Goal: Communication & Community: Answer question/provide support

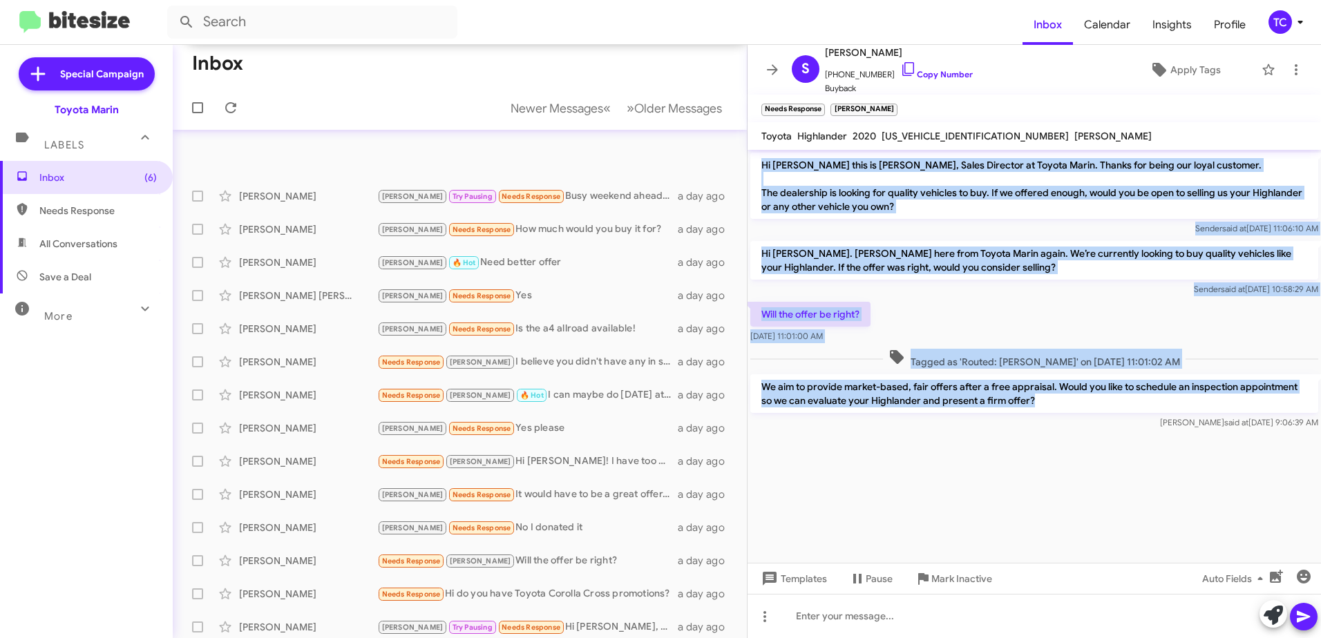
scroll to position [226, 0]
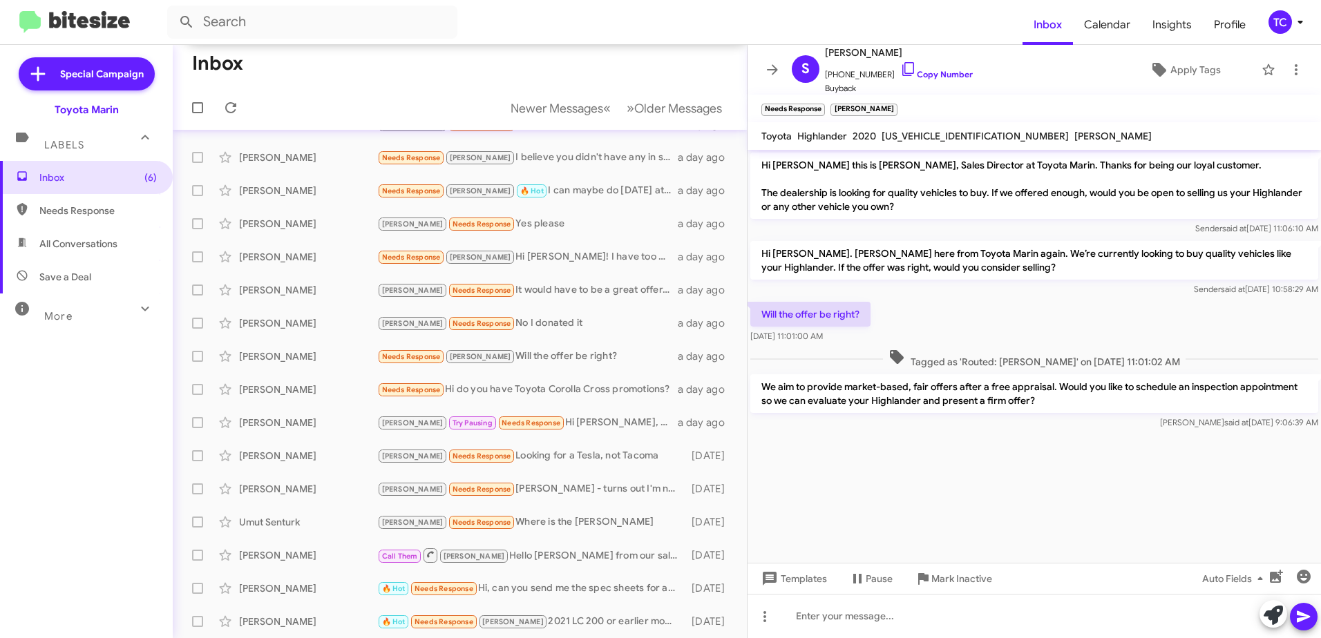
click at [965, 501] on cdk-virtual-scroll-viewport "Hi [PERSON_NAME] this is [PERSON_NAME], Sales Director at Toyota Marin. Thanks …" at bounding box center [1033, 356] width 573 height 413
click at [776, 70] on icon at bounding box center [772, 69] width 11 height 10
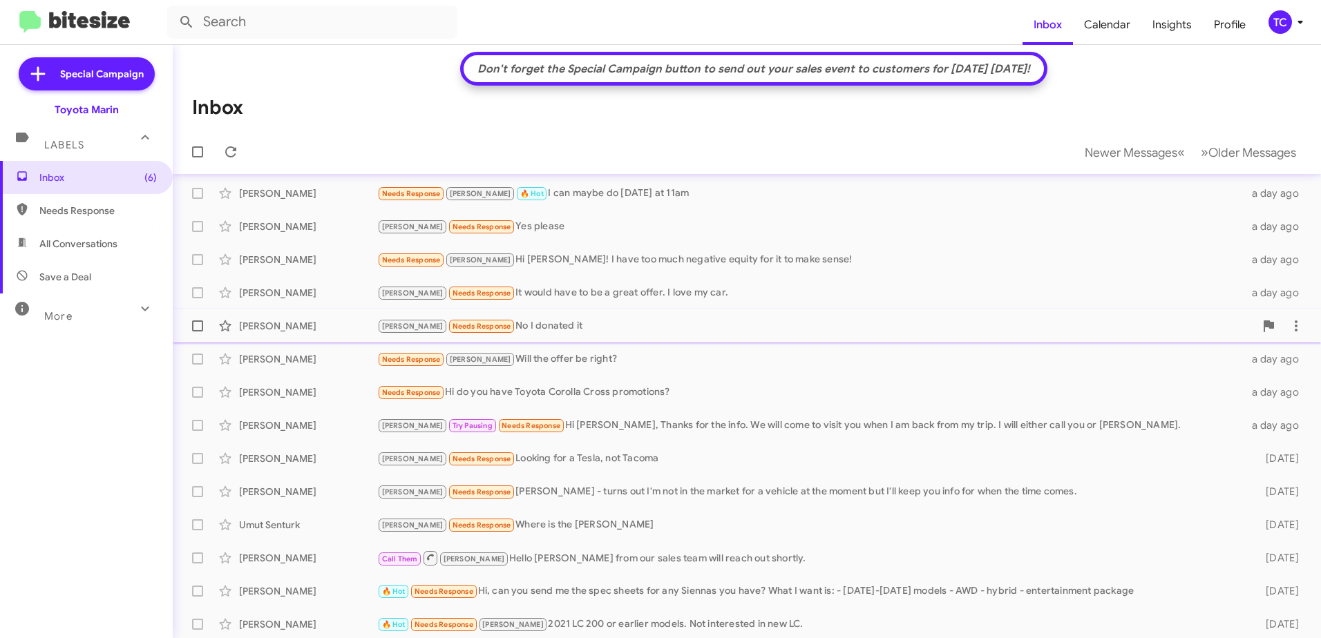
click at [512, 328] on div "[PERSON_NAME] Needs Response No I donated it" at bounding box center [815, 326] width 877 height 16
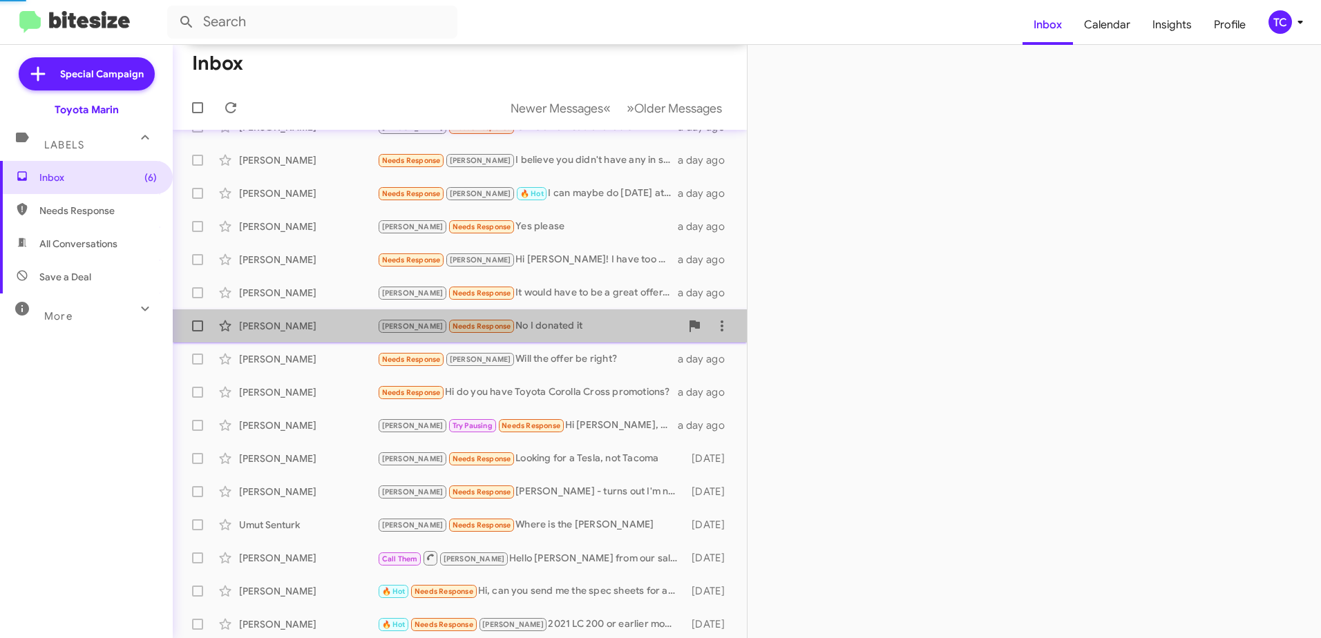
scroll to position [226, 0]
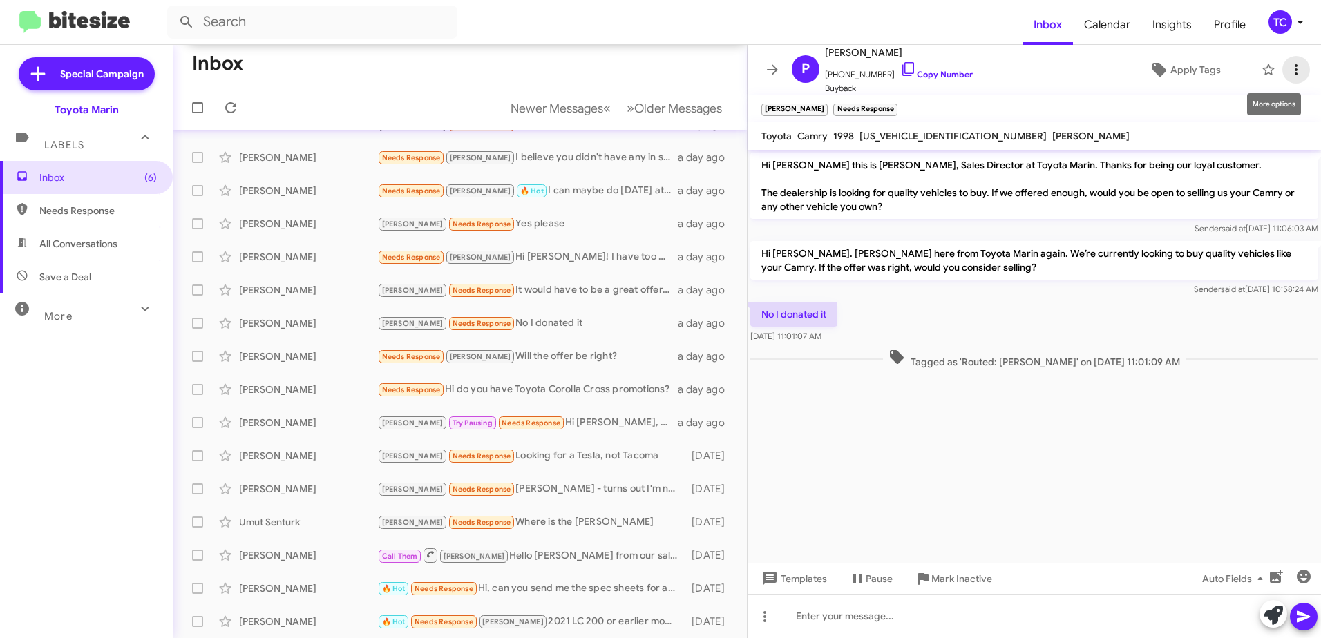
click at [1288, 69] on icon at bounding box center [1295, 69] width 17 height 17
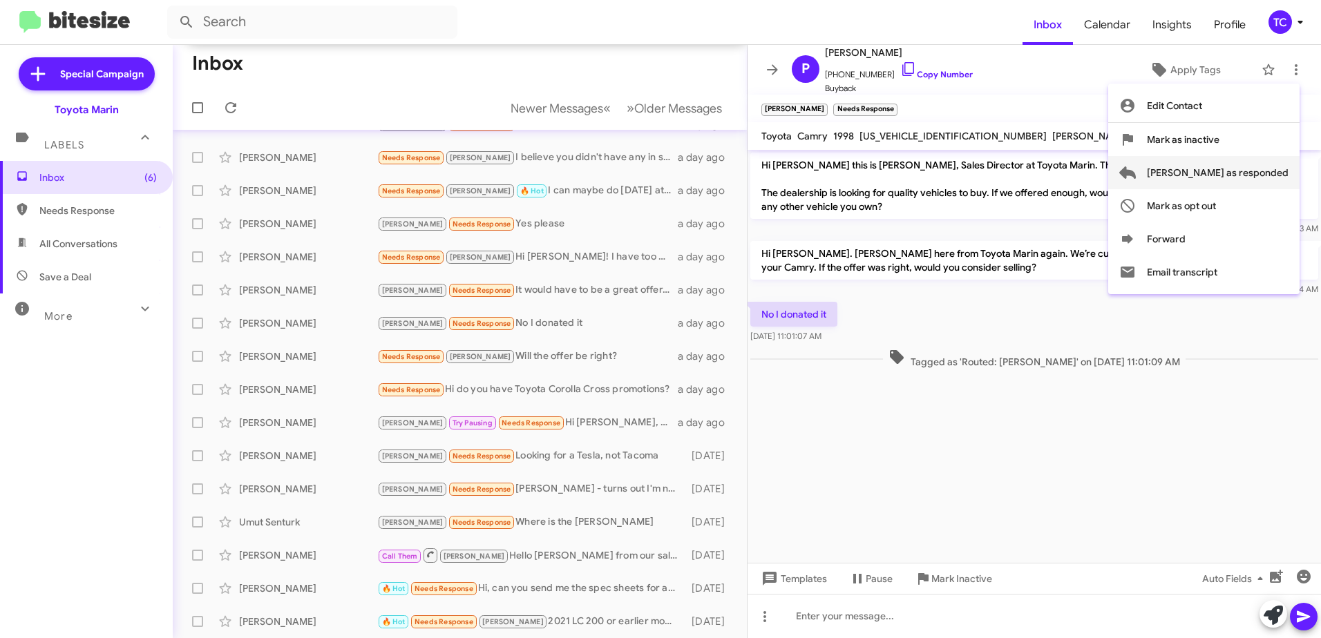
click at [1222, 166] on span "[PERSON_NAME] as responded" at bounding box center [1218, 172] width 142 height 33
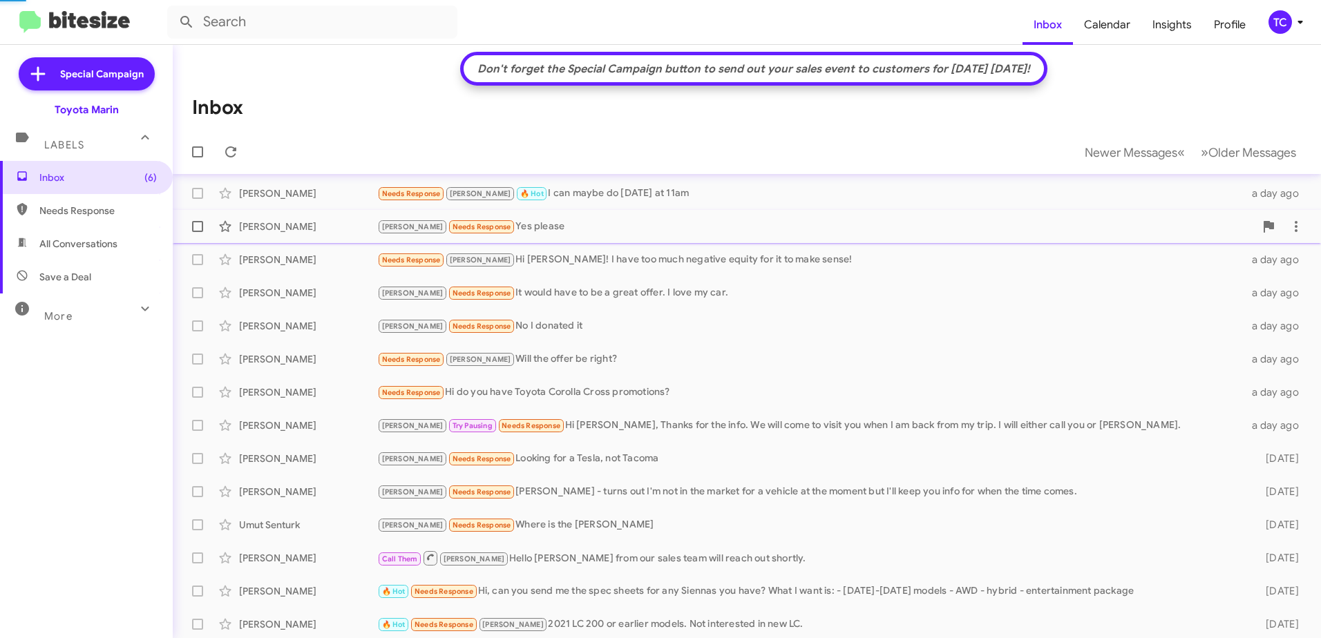
scroll to position [171, 0]
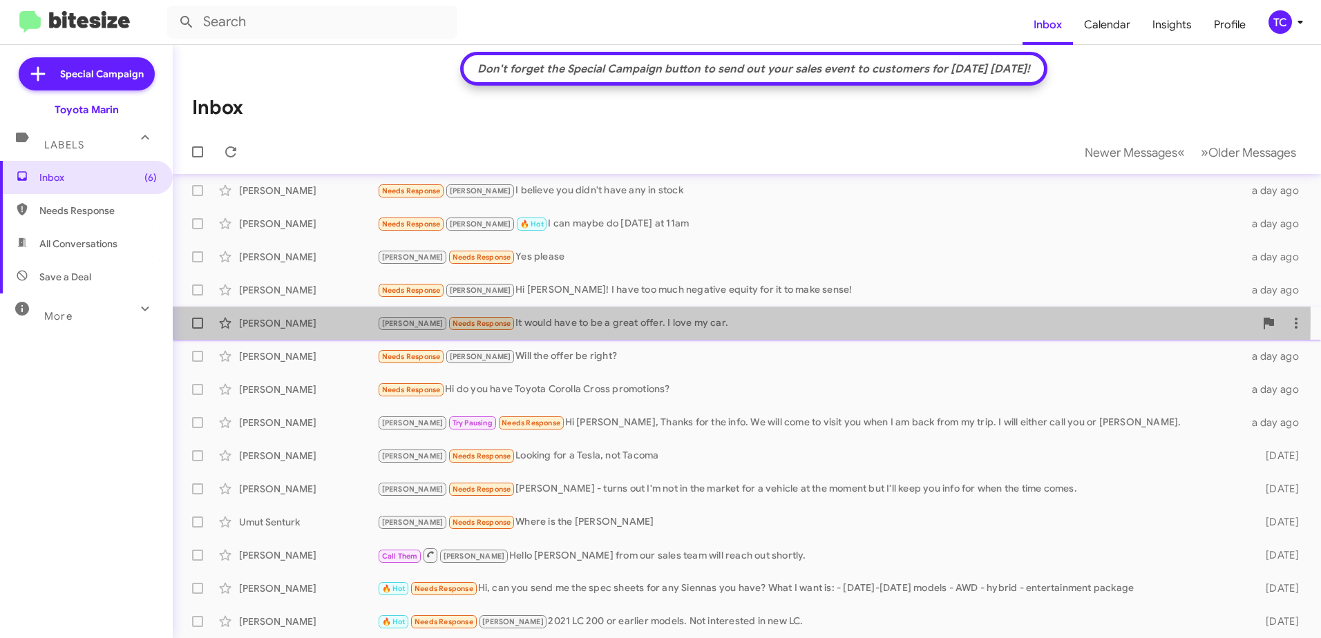
click at [501, 317] on div "[PERSON_NAME] Needs Response It would have to be a great offer. I love my car." at bounding box center [815, 324] width 877 height 16
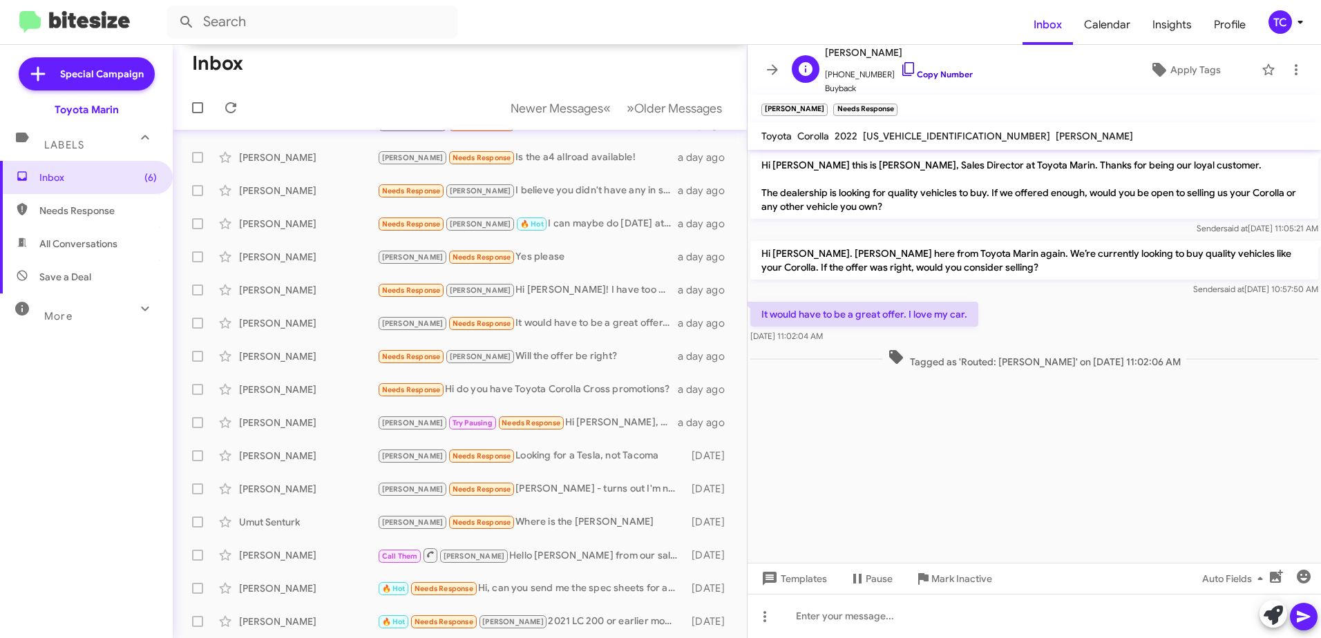
click at [900, 66] on icon at bounding box center [908, 69] width 17 height 17
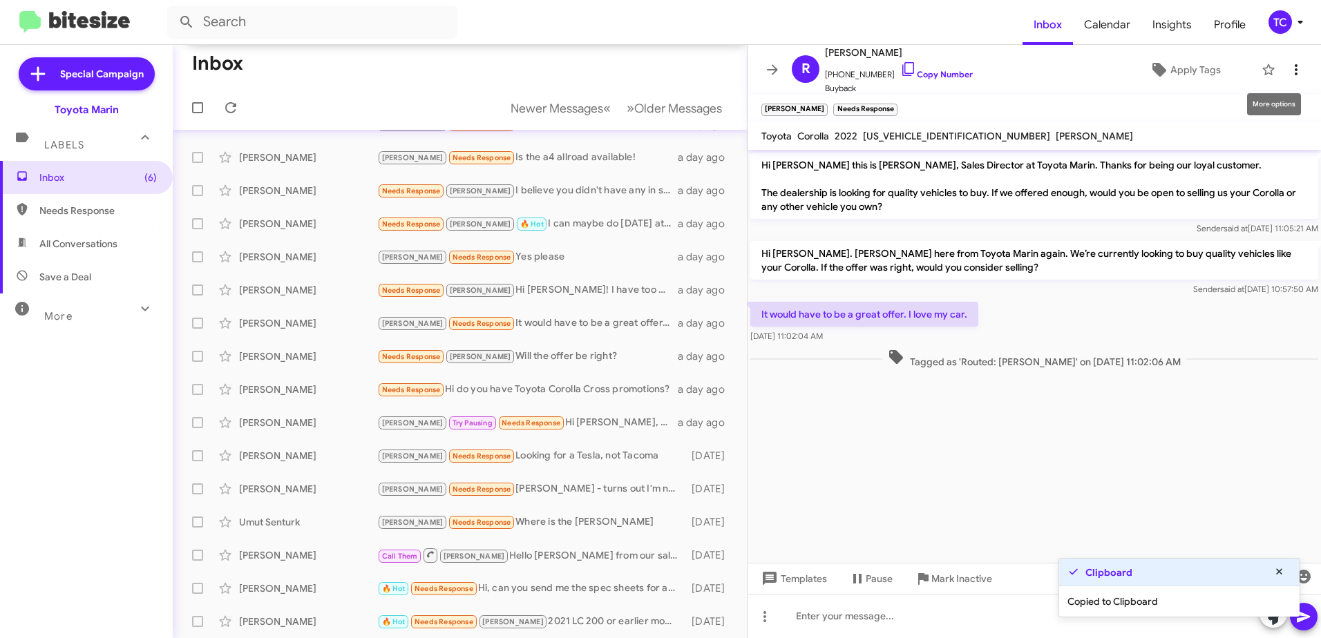
click at [1287, 73] on icon at bounding box center [1295, 69] width 17 height 17
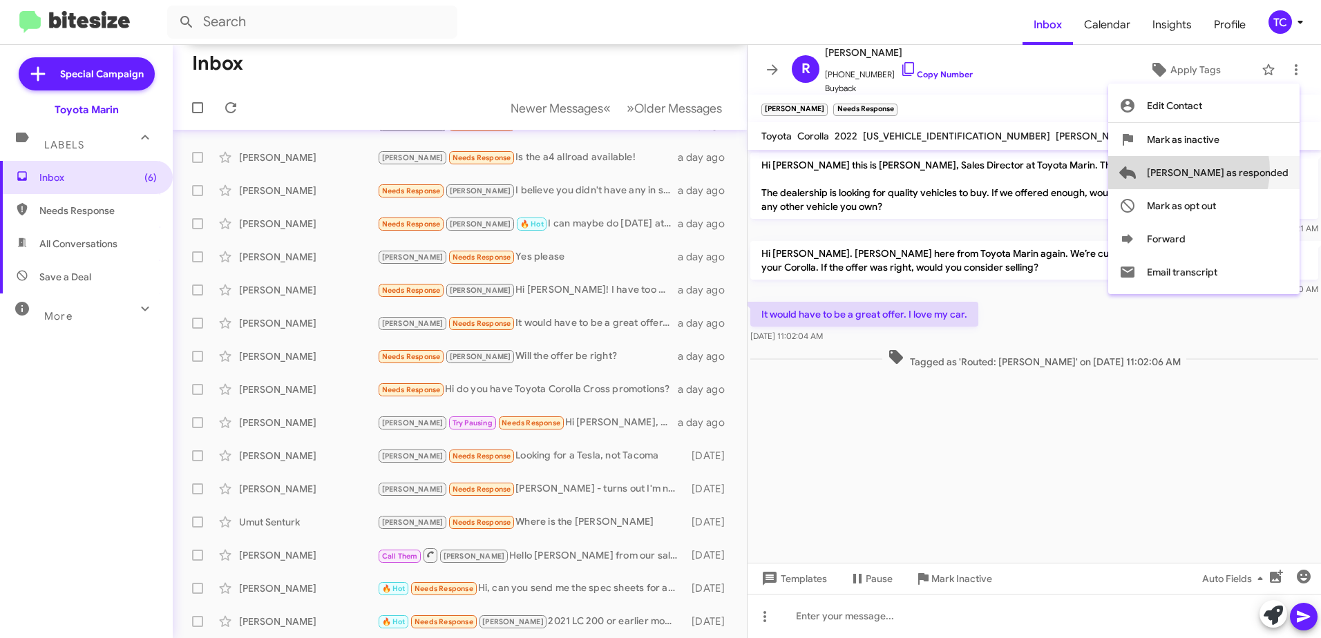
click at [1243, 170] on span "[PERSON_NAME] as responded" at bounding box center [1218, 172] width 142 height 33
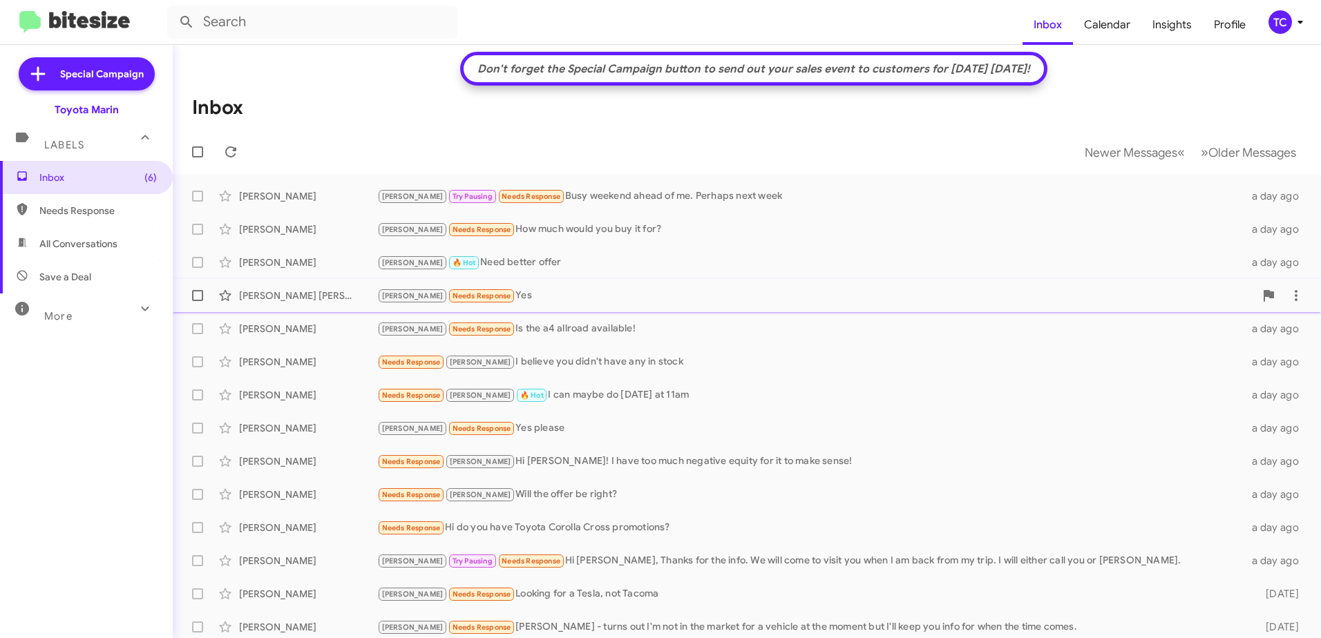
click at [488, 297] on div "[PERSON_NAME] Needs Response Yes" at bounding box center [815, 296] width 877 height 16
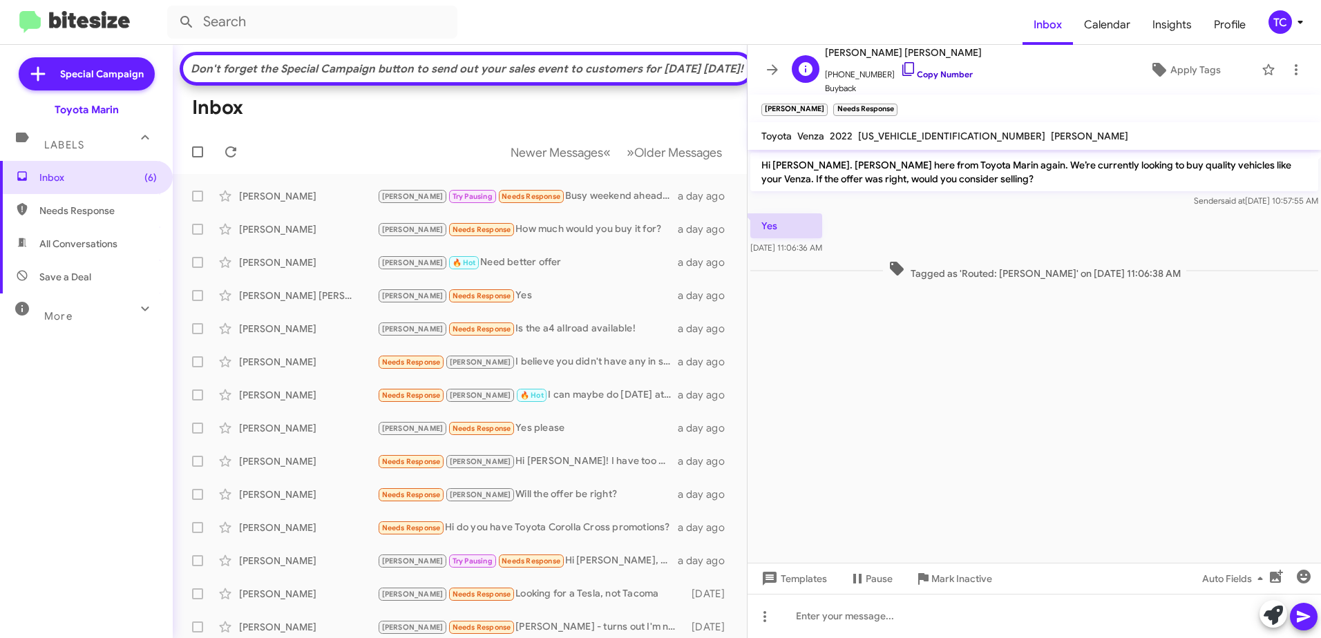
click at [900, 70] on icon at bounding box center [908, 69] width 17 height 17
click at [1268, 612] on icon at bounding box center [1272, 615] width 19 height 19
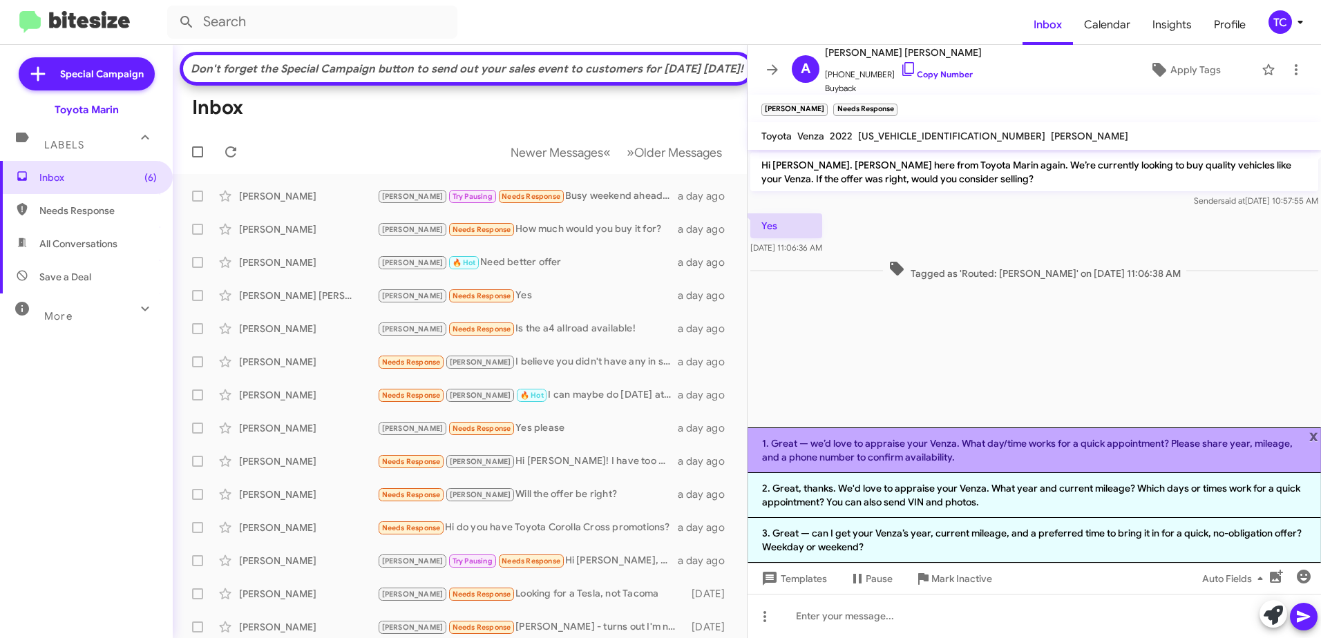
click at [1015, 455] on li "1. Great — we’d love to appraise your Venza. What day/time works for a quick ap…" at bounding box center [1033, 451] width 573 height 46
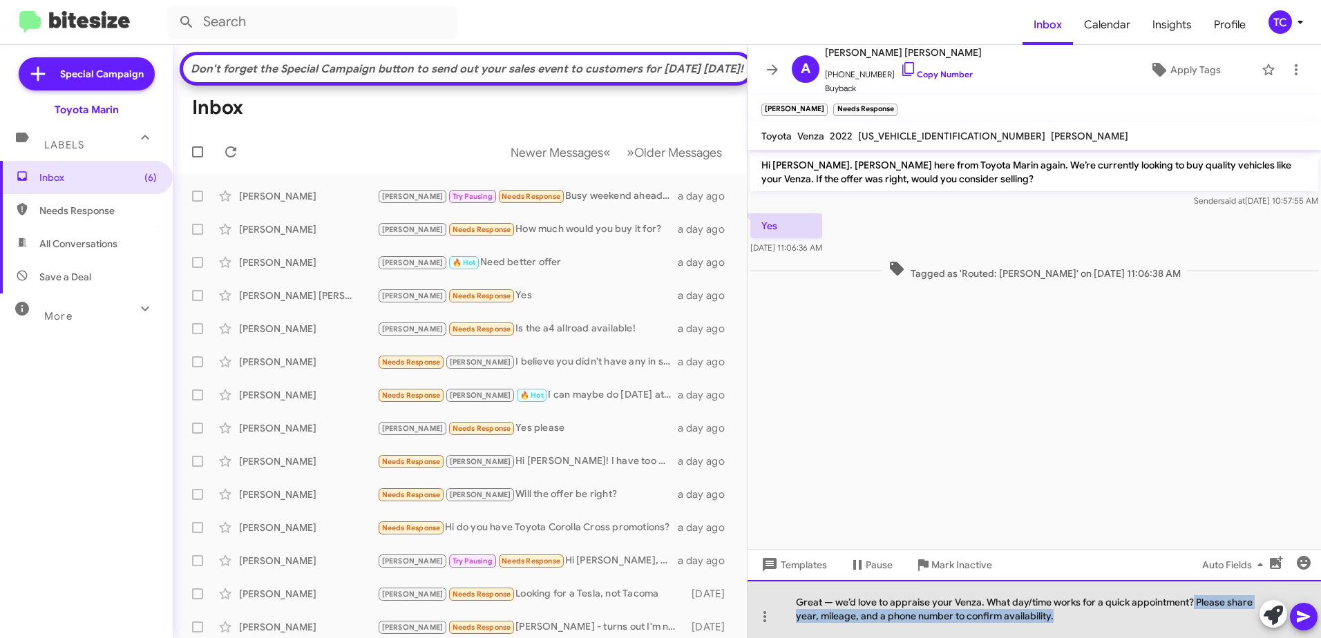
drag, startPoint x: 1064, startPoint y: 614, endPoint x: 1194, endPoint y: 608, distance: 130.0
click at [1194, 608] on div "Great — we’d love to appraise your Venza. What day/time works for a quick appoi…" at bounding box center [1033, 609] width 573 height 58
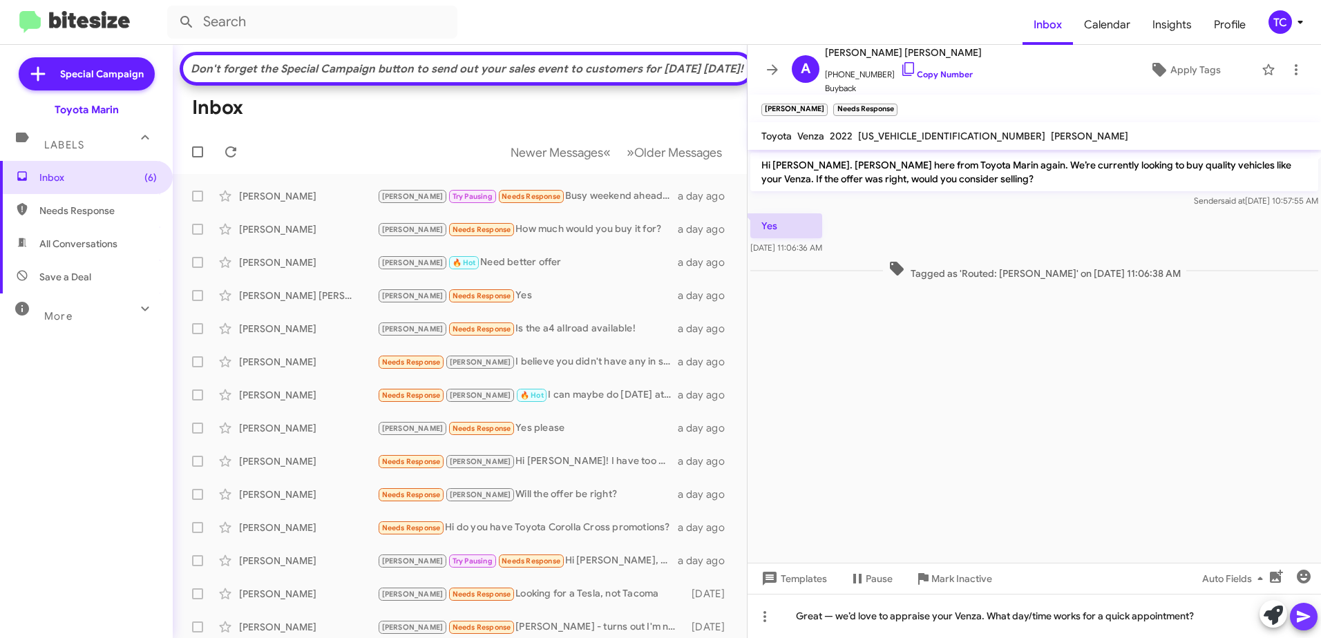
click at [1307, 615] on icon at bounding box center [1303, 616] width 17 height 17
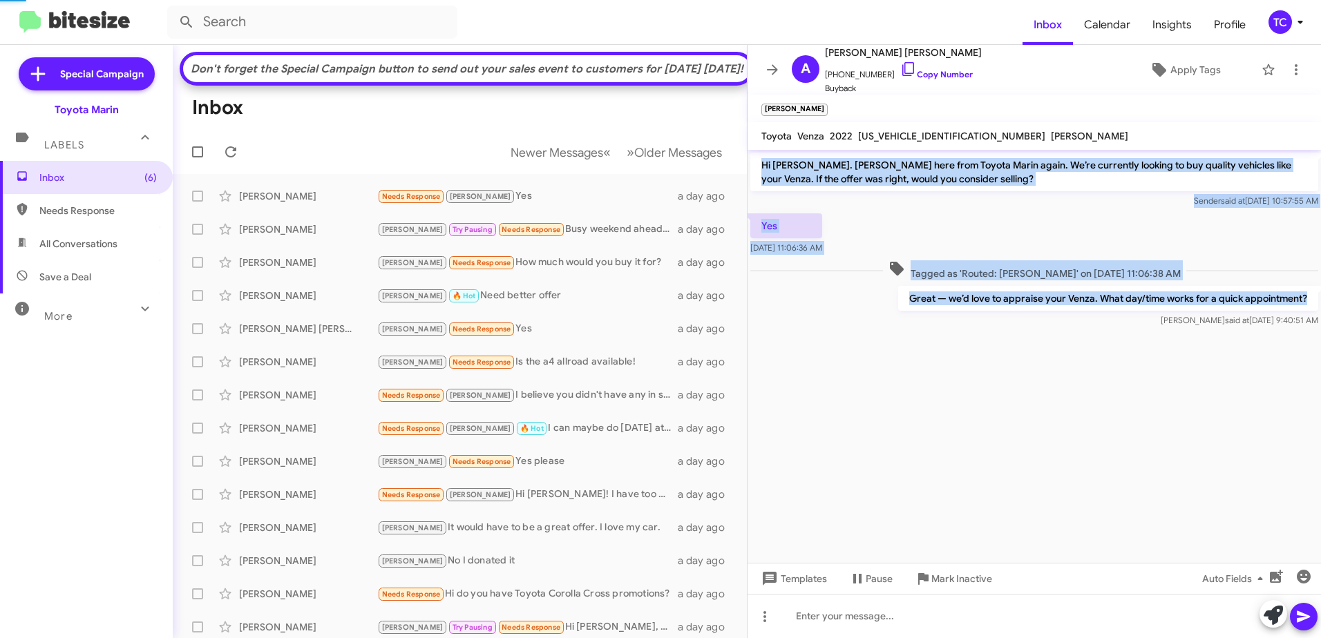
drag, startPoint x: 1319, startPoint y: 300, endPoint x: 756, endPoint y: 169, distance: 578.7
click at [756, 169] on div "Hi [PERSON_NAME]. [PERSON_NAME] here from Toyota Marin again. We’re currently l…" at bounding box center [1033, 240] width 573 height 180
copy div "Hi [PERSON_NAME]. [PERSON_NAME] here from Toyota Marin again. We’re currently l…"
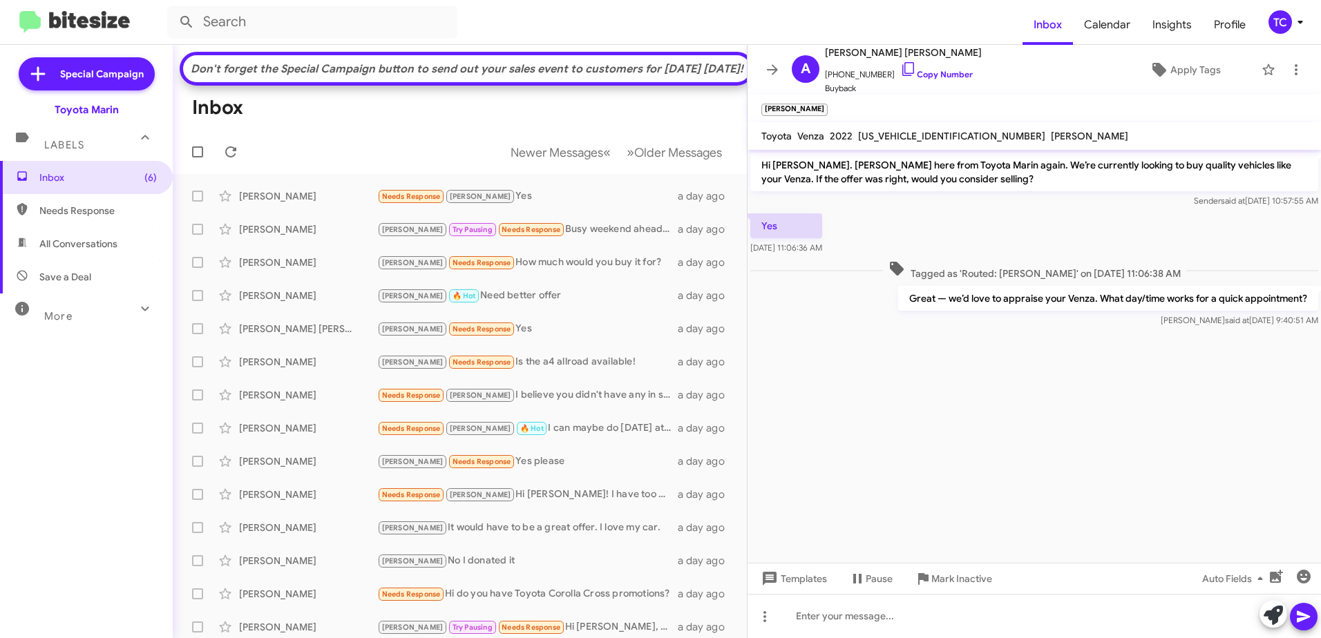
drag, startPoint x: 958, startPoint y: 420, endPoint x: 869, endPoint y: 382, distance: 96.9
click at [958, 420] on cdk-virtual-scroll-viewport "Hi [PERSON_NAME]. [PERSON_NAME] here from Toyota Marin again. We’re currently l…" at bounding box center [1033, 356] width 573 height 413
drag, startPoint x: 1118, startPoint y: 450, endPoint x: 1090, endPoint y: 437, distance: 30.9
click at [1118, 450] on cdk-virtual-scroll-viewport "Hi [PERSON_NAME]. [PERSON_NAME] here from Toyota Marin again. We’re currently l…" at bounding box center [1033, 356] width 573 height 413
click at [1133, 437] on cdk-virtual-scroll-viewport "Hi [PERSON_NAME]. [PERSON_NAME] here from Toyota Marin again. We’re currently l…" at bounding box center [1033, 356] width 573 height 413
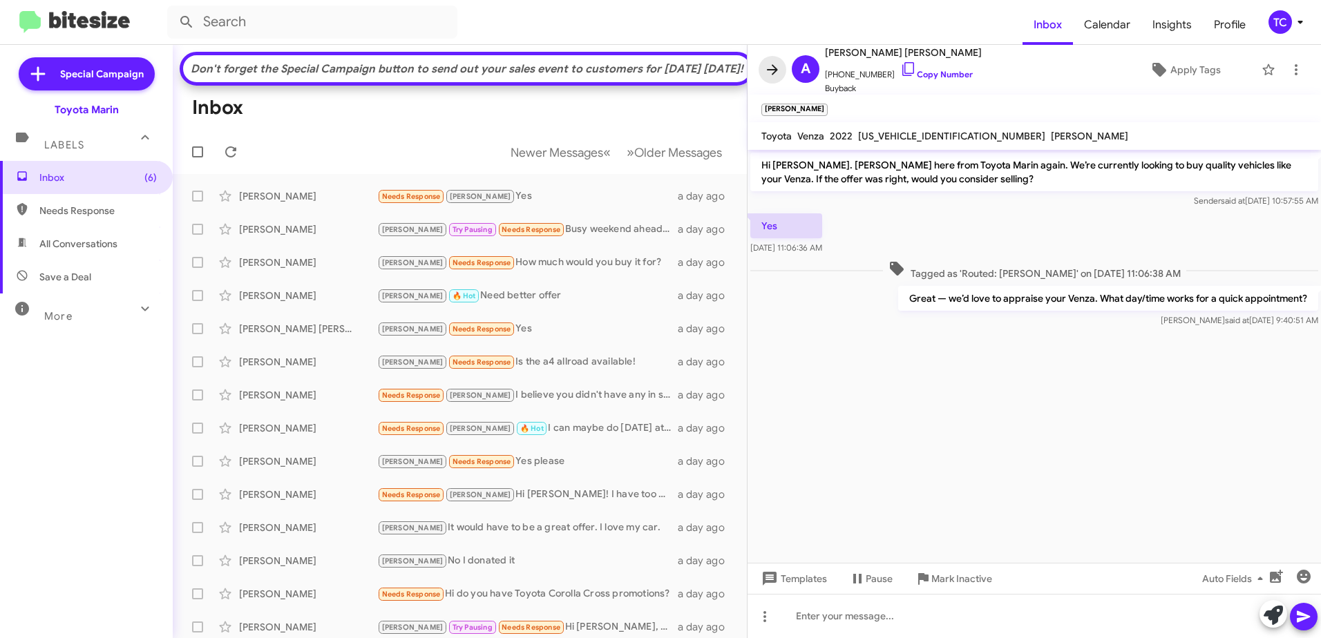
click at [771, 67] on icon at bounding box center [772, 69] width 17 height 17
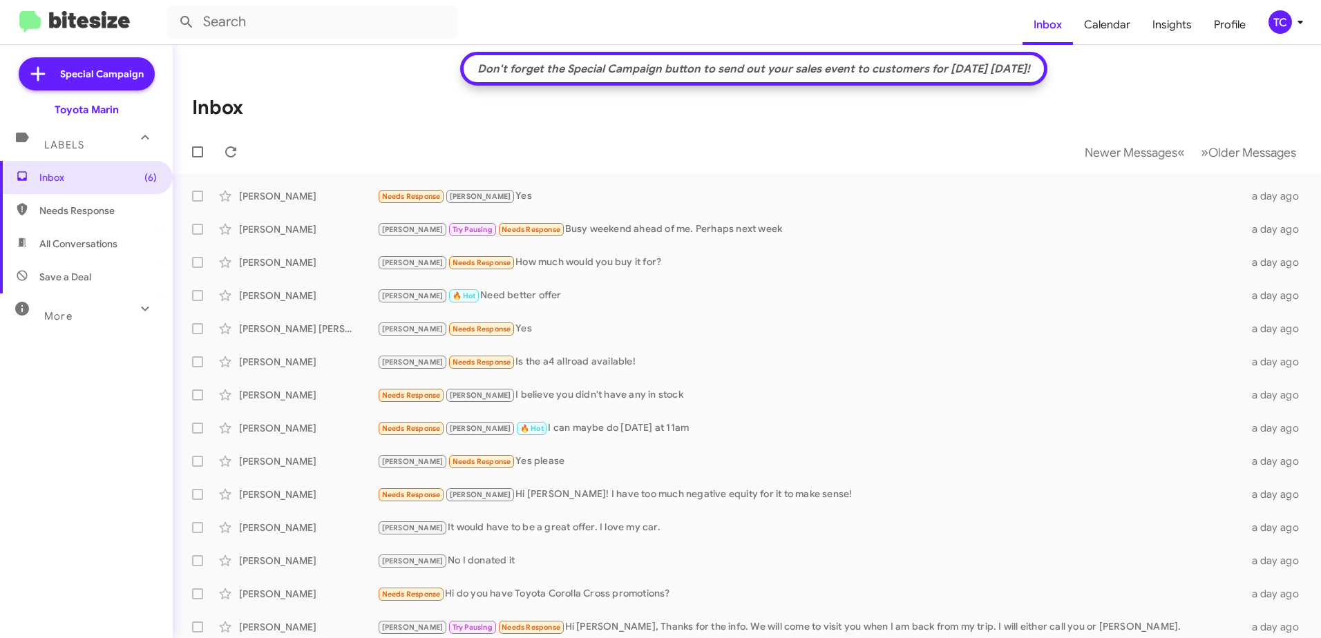
click at [392, 90] on mat-toolbar-row "Inbox" at bounding box center [747, 108] width 1148 height 44
click at [488, 326] on div "[PERSON_NAME] Needs Response Yes" at bounding box center [815, 329] width 877 height 16
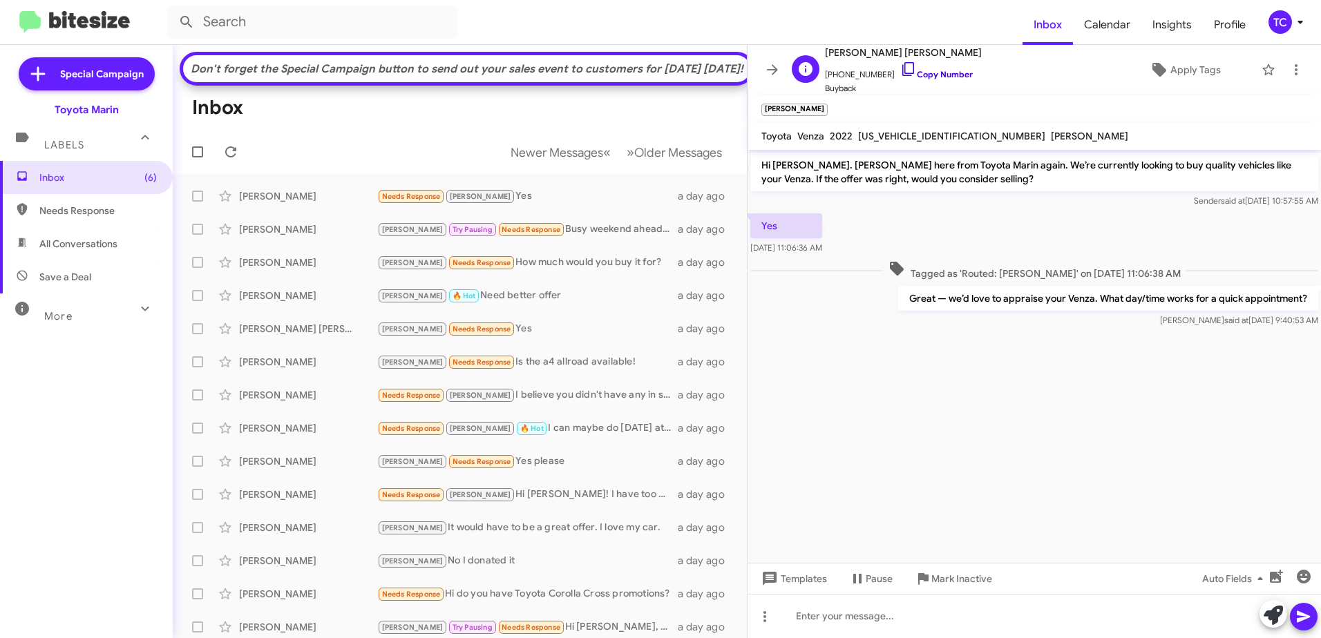
click at [900, 66] on icon at bounding box center [908, 69] width 17 height 17
click at [776, 62] on icon at bounding box center [772, 69] width 17 height 17
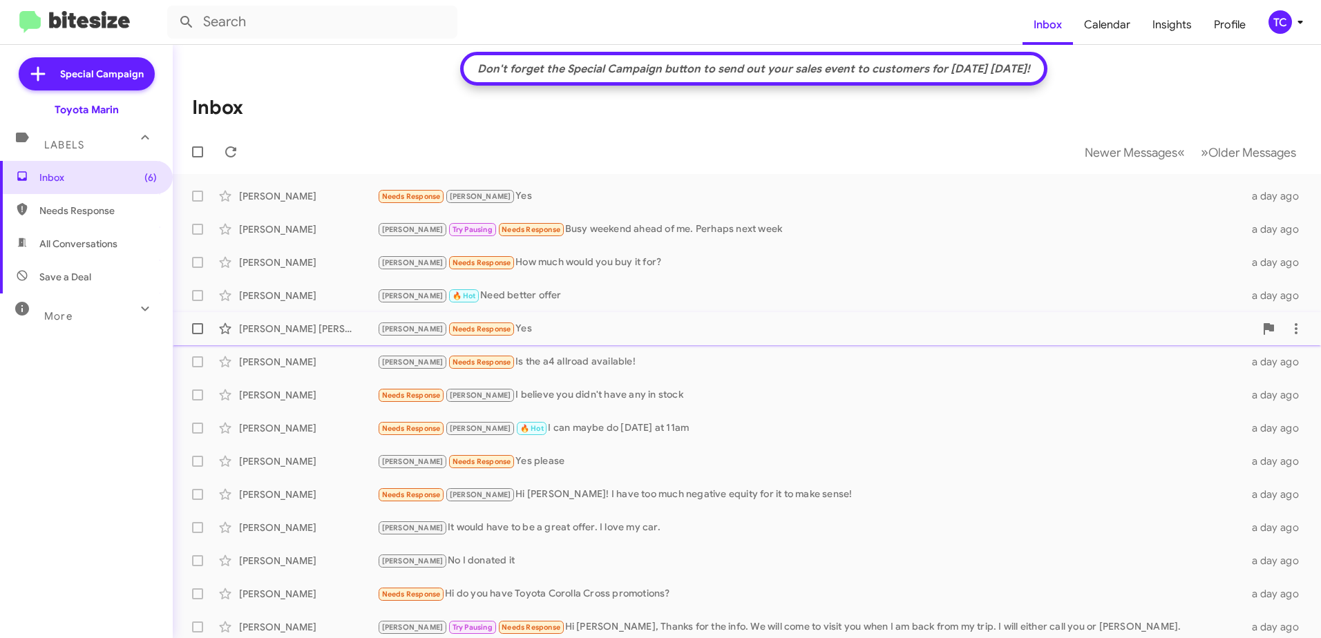
click at [479, 332] on div "[PERSON_NAME] Needs Response Yes" at bounding box center [815, 329] width 877 height 16
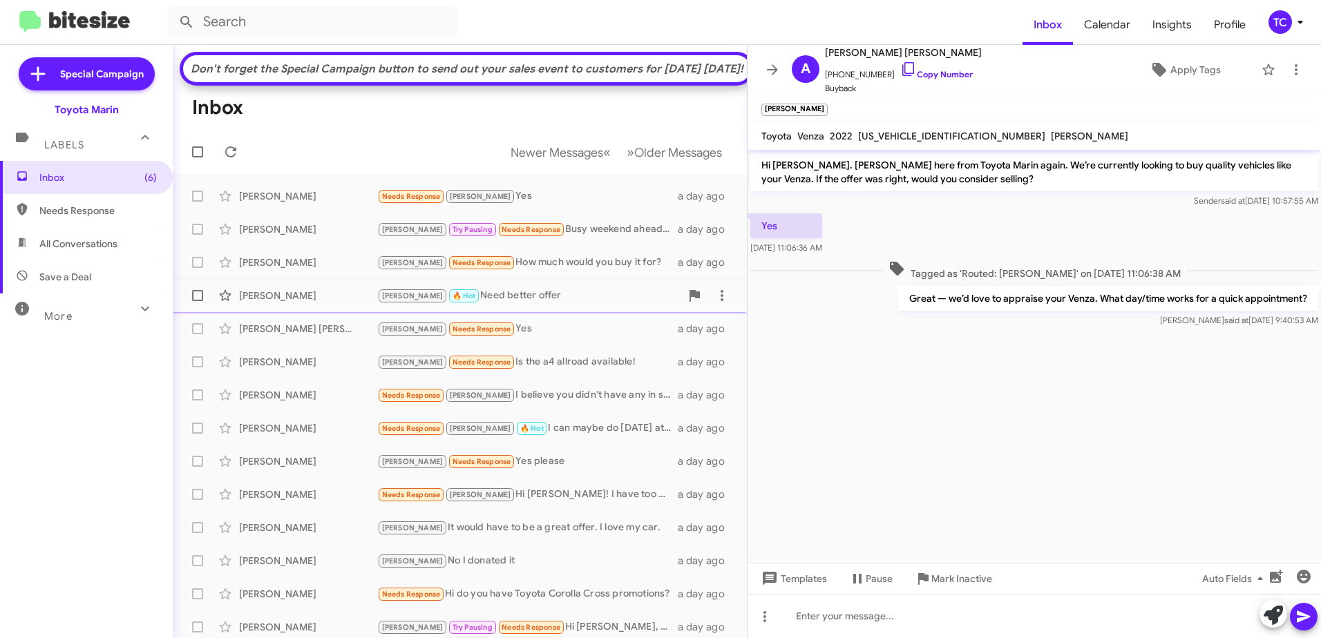
click at [506, 304] on div "[PERSON_NAME] 🔥 Hot Need better offer" at bounding box center [528, 296] width 303 height 16
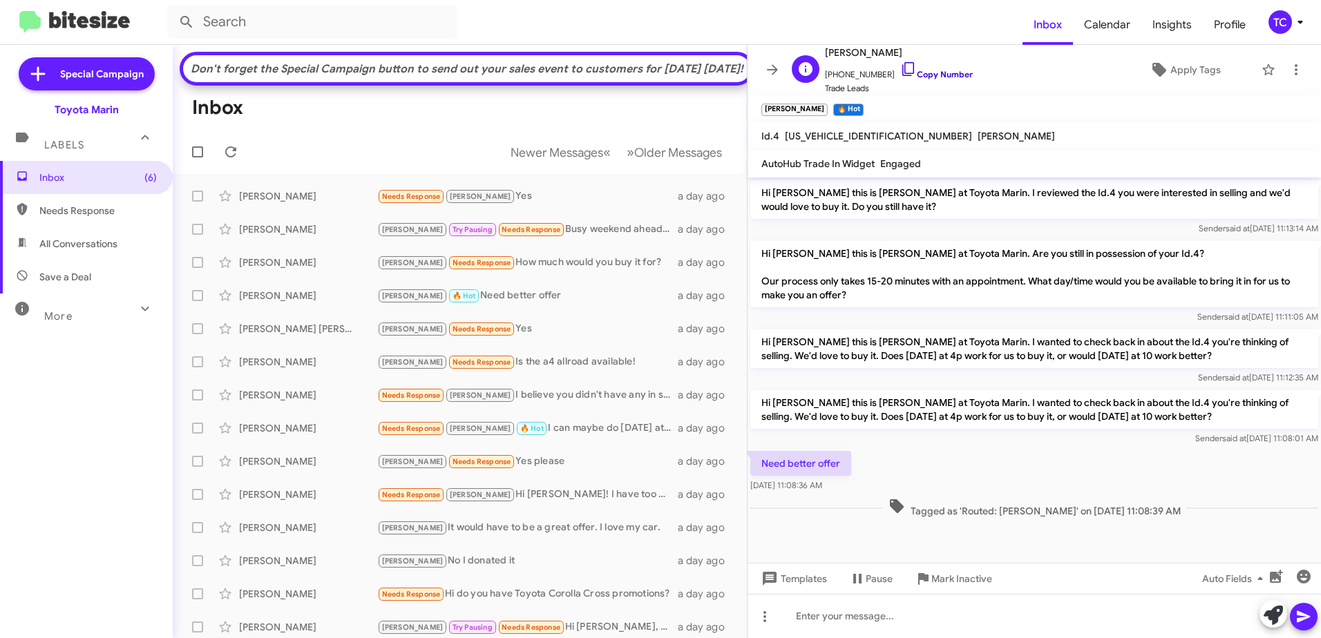
click at [900, 68] on icon at bounding box center [908, 69] width 17 height 17
click at [1294, 69] on icon at bounding box center [1295, 69] width 3 height 11
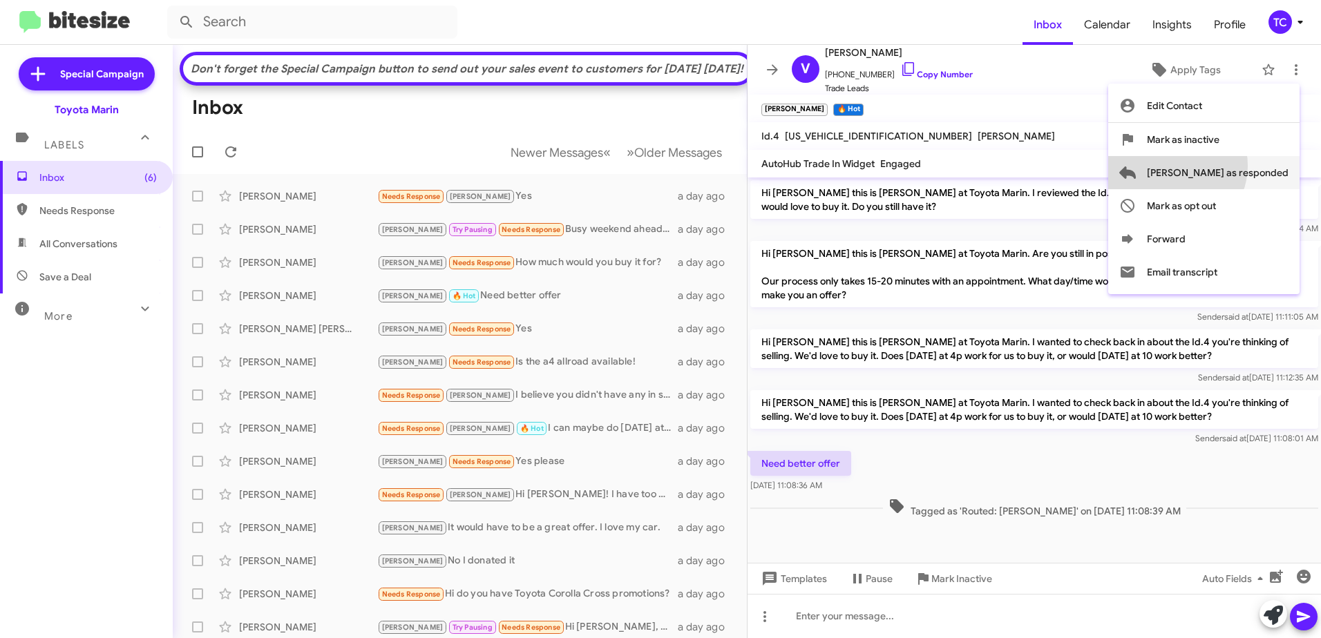
click at [1231, 166] on span "[PERSON_NAME] as responded" at bounding box center [1218, 172] width 142 height 33
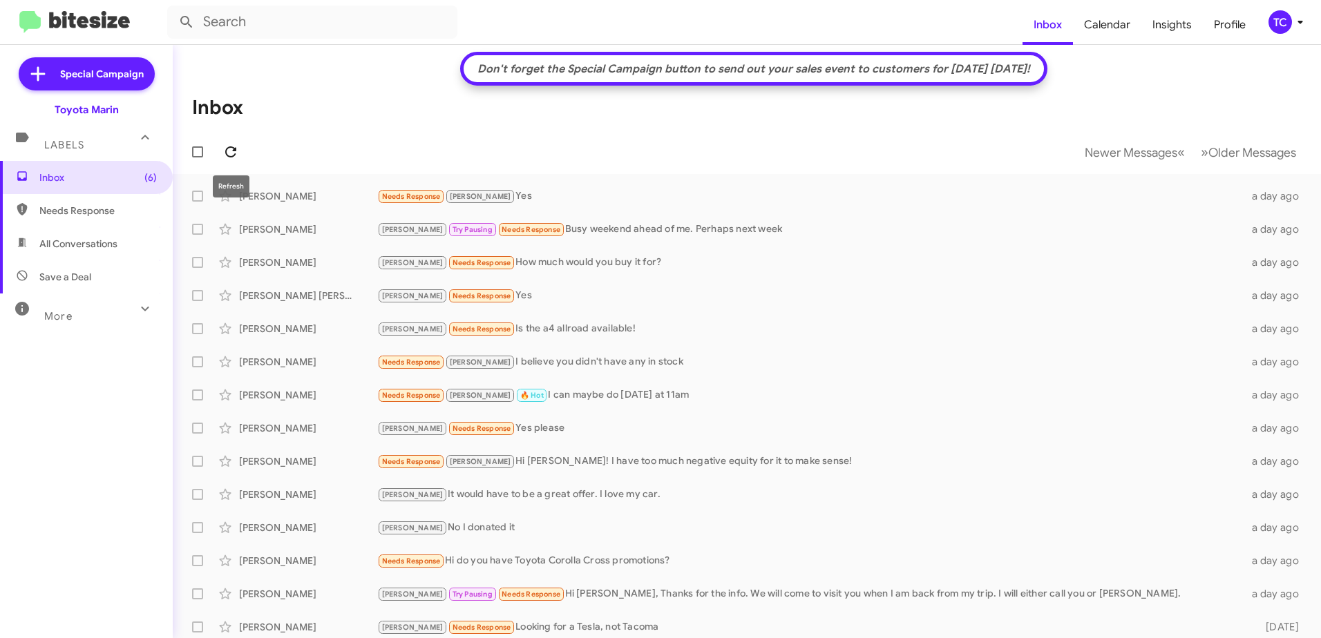
click at [218, 146] on span at bounding box center [231, 152] width 28 height 17
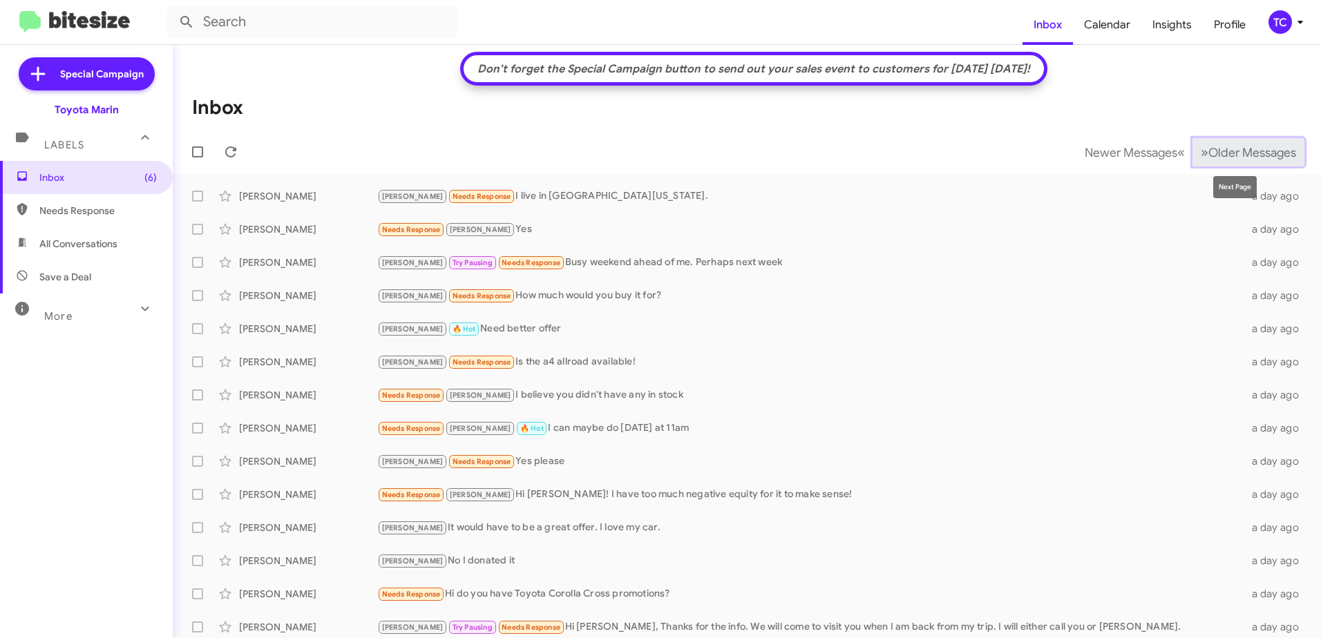
click at [1208, 148] on span "Older Messages" at bounding box center [1252, 152] width 88 height 15
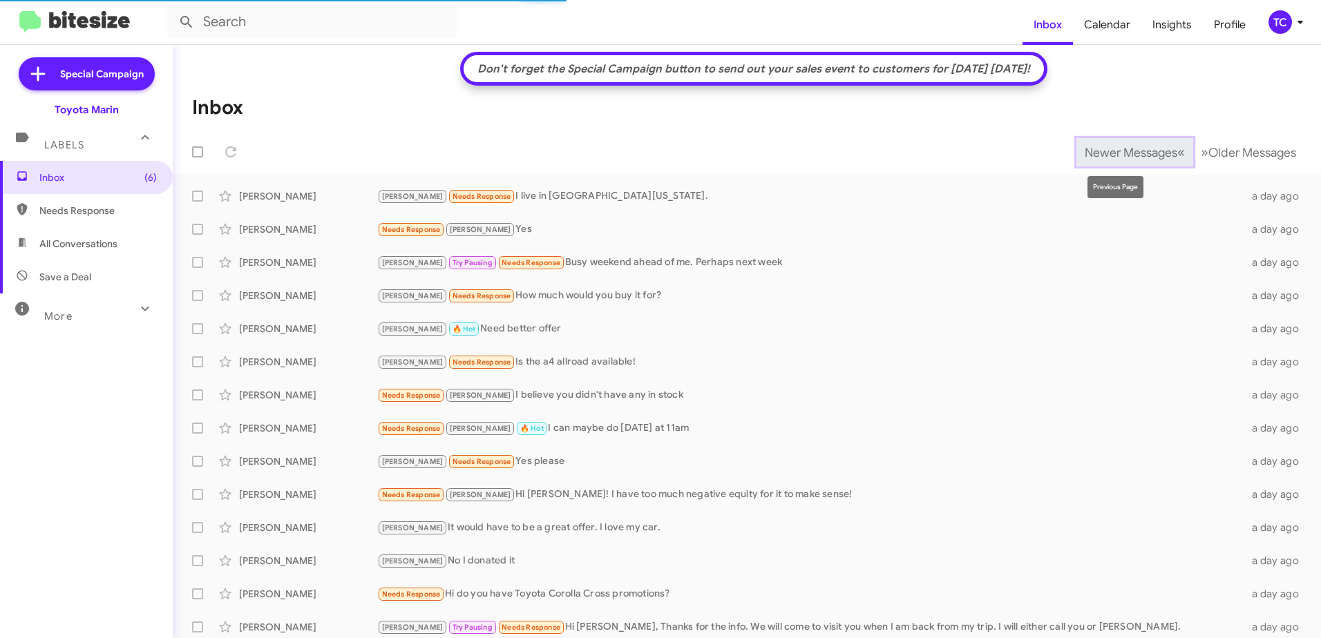
click at [1076, 154] on button "Newer Messages « Previous" at bounding box center [1134, 152] width 117 height 28
click at [1084, 154] on span "Newer Messages" at bounding box center [1130, 152] width 93 height 15
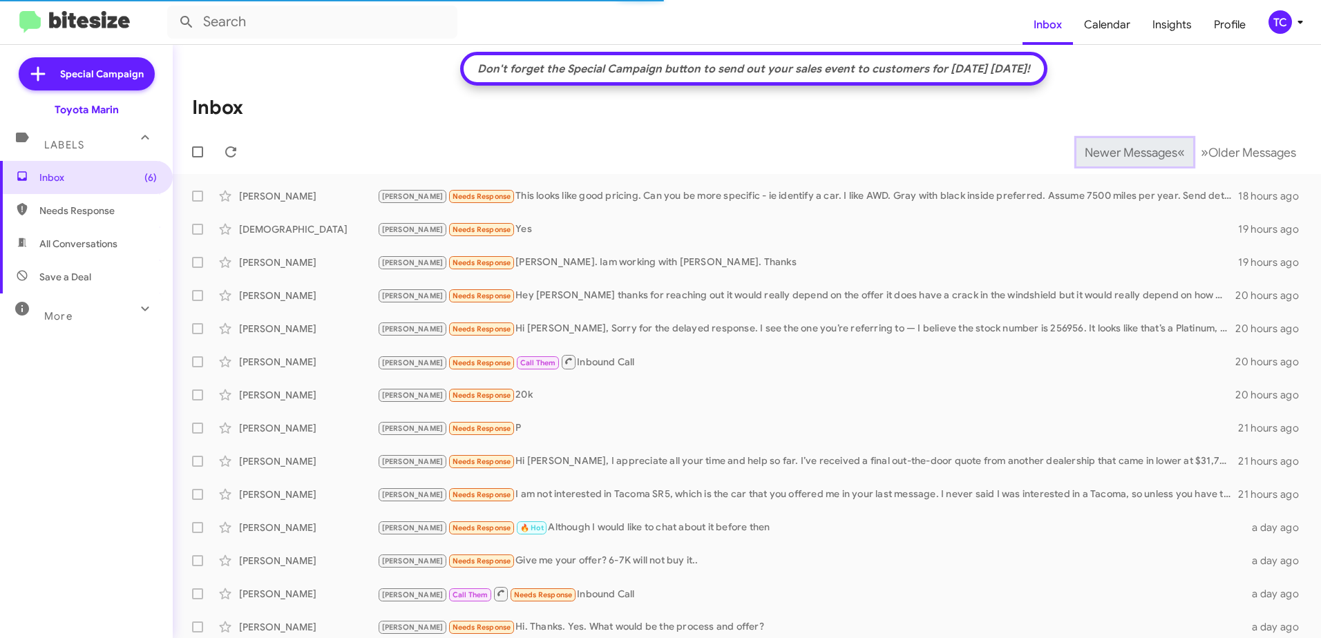
click at [1084, 154] on span "Newer Messages" at bounding box center [1130, 152] width 93 height 15
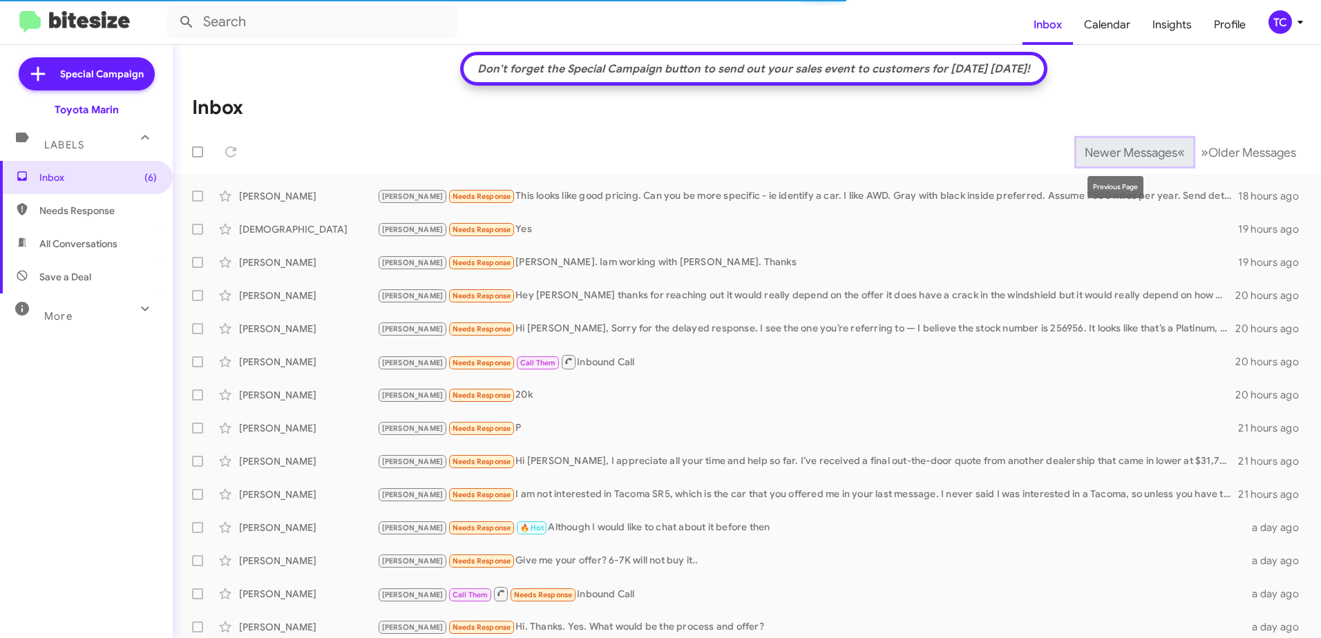
click at [1086, 155] on span "Newer Messages" at bounding box center [1130, 152] width 93 height 15
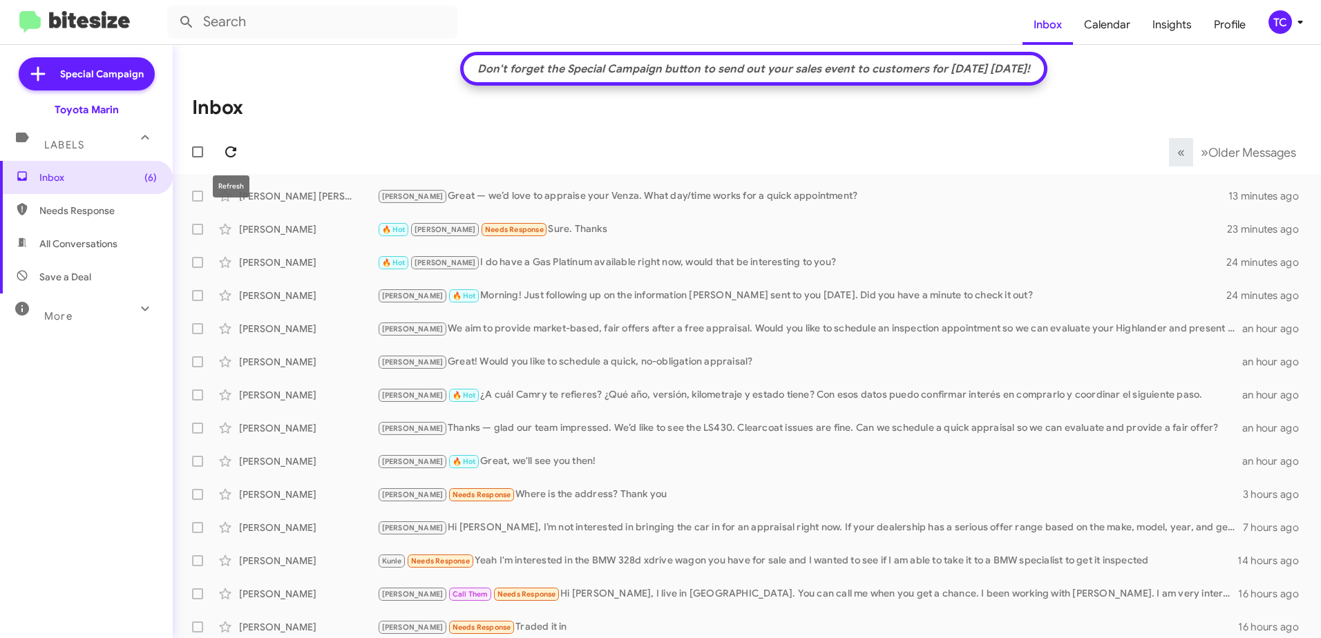
click at [229, 142] on button at bounding box center [231, 152] width 28 height 28
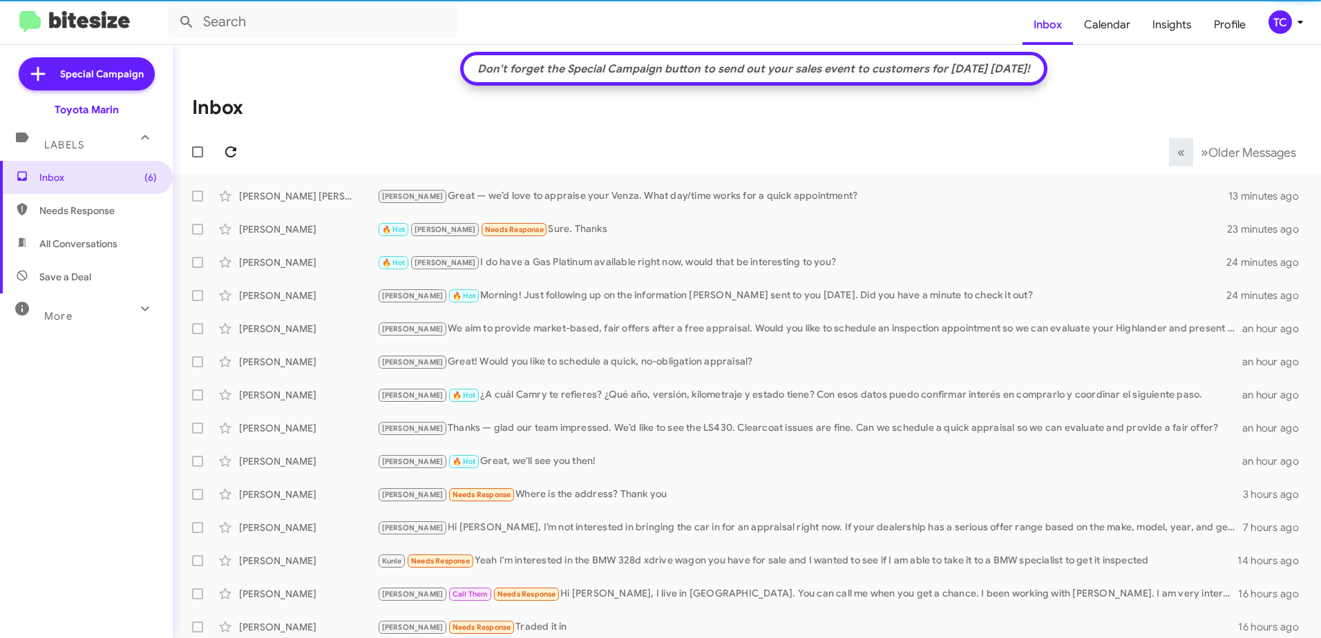
click at [229, 146] on icon at bounding box center [230, 152] width 17 height 17
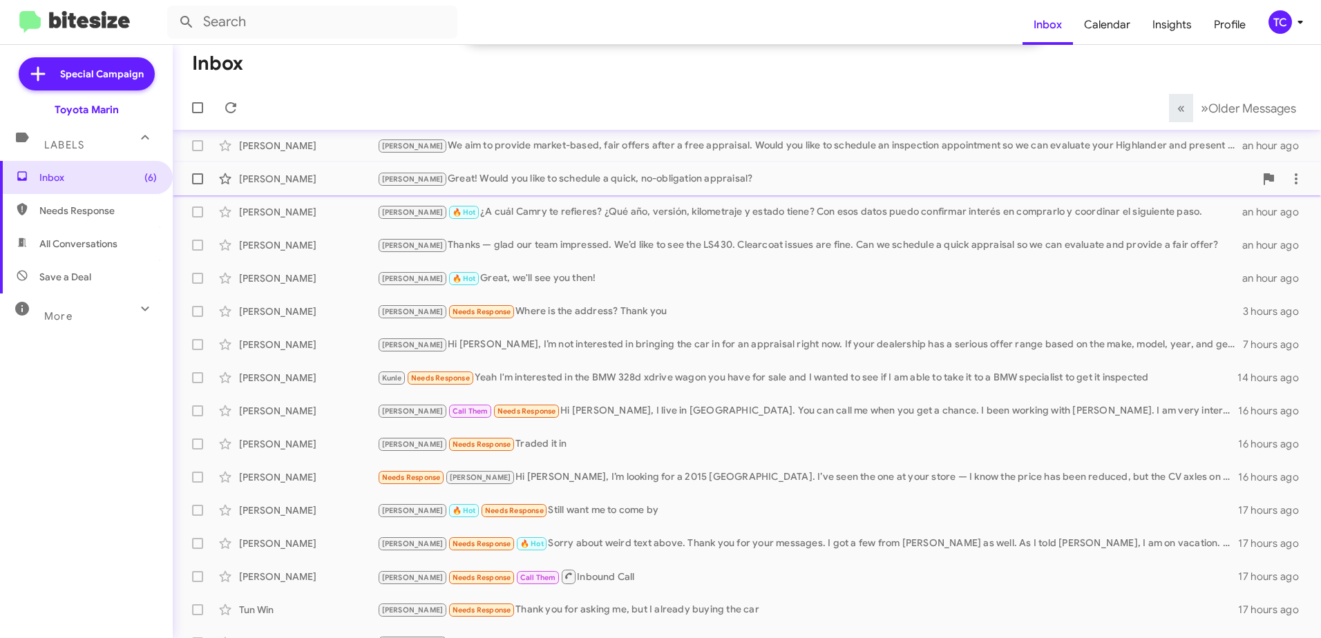
scroll to position [204, 0]
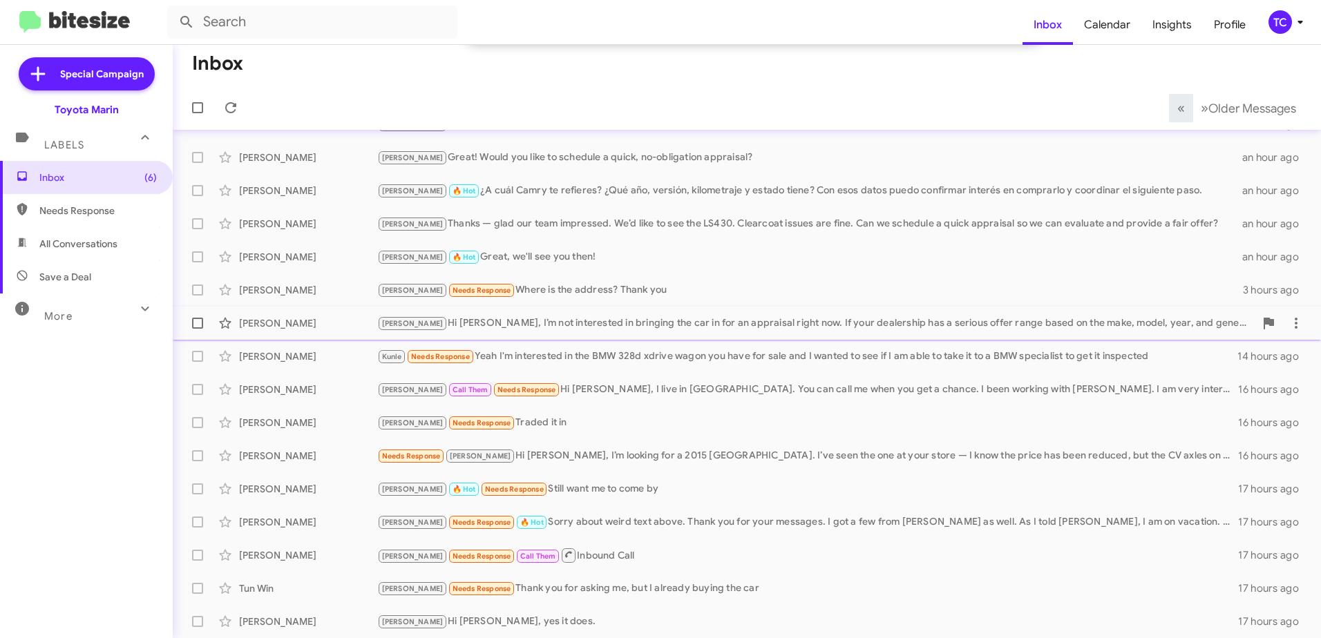
click at [581, 327] on div "[PERSON_NAME] Hi [PERSON_NAME], I’m not interested in bringing the car in for a…" at bounding box center [815, 324] width 877 height 16
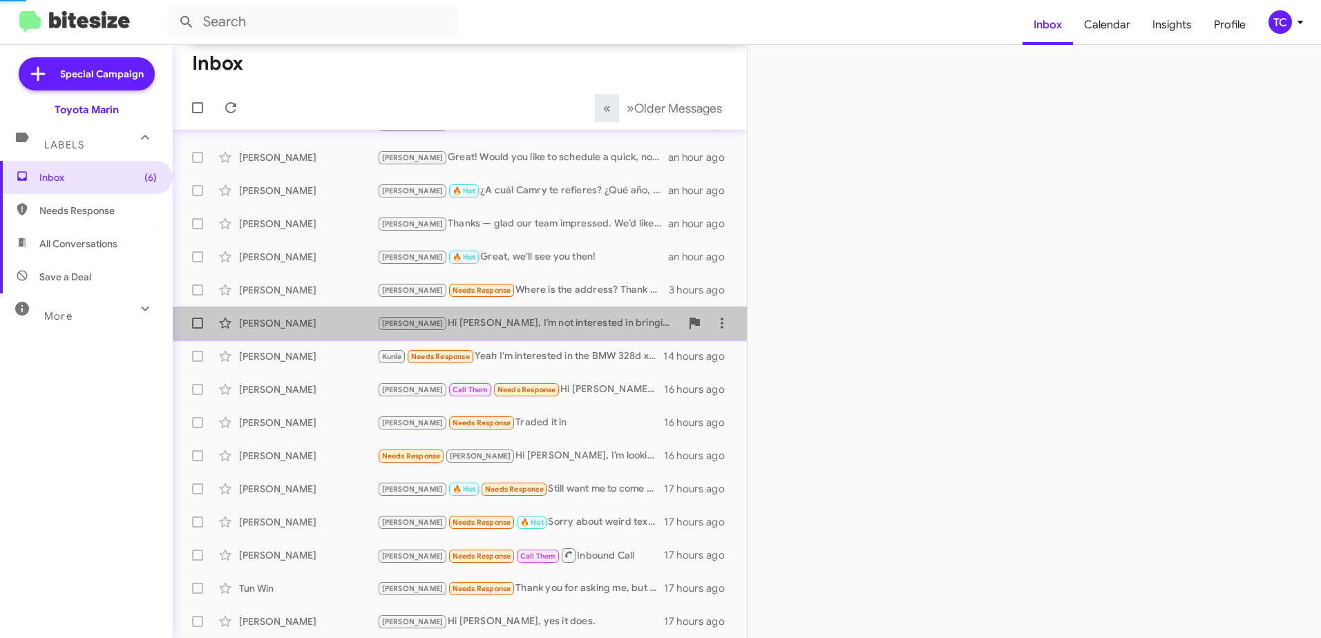
scroll to position [229, 0]
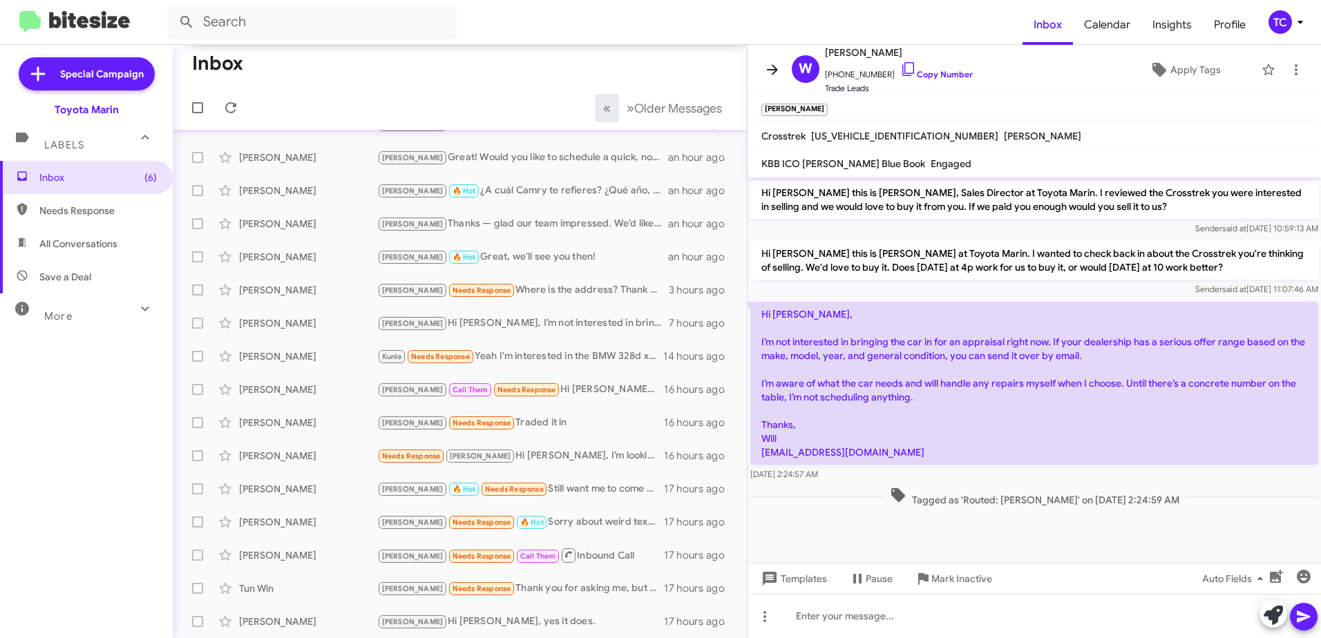
click at [769, 65] on icon at bounding box center [772, 69] width 17 height 17
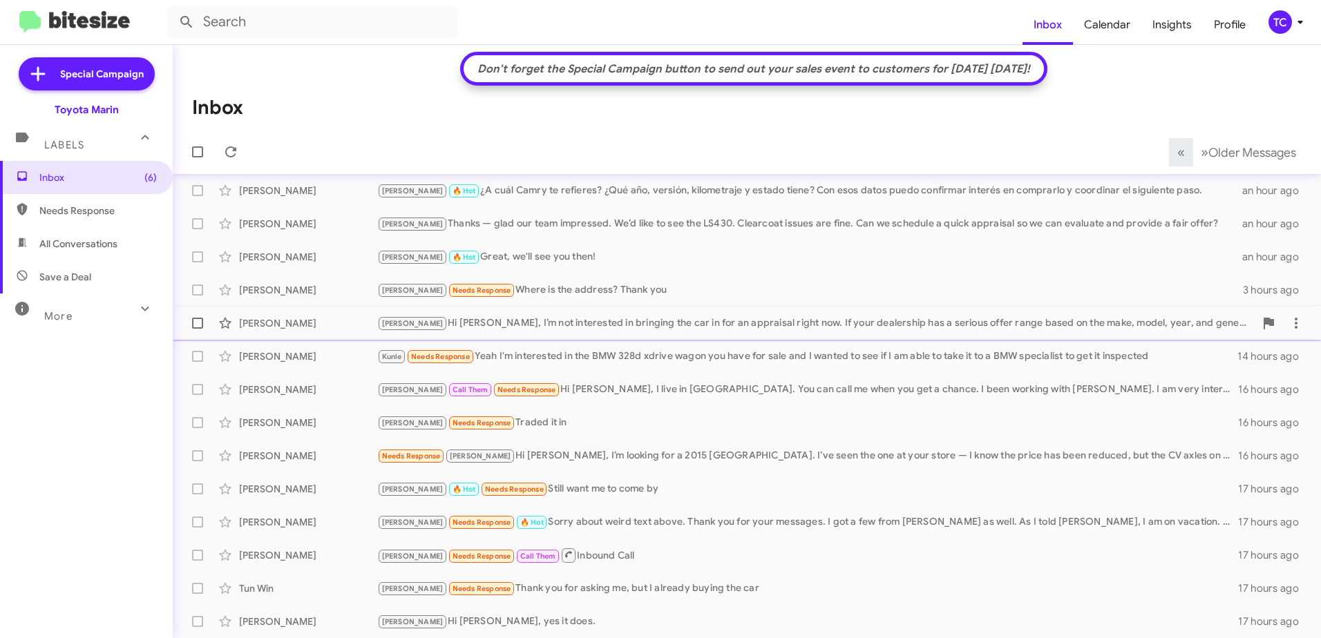
scroll to position [204, 0]
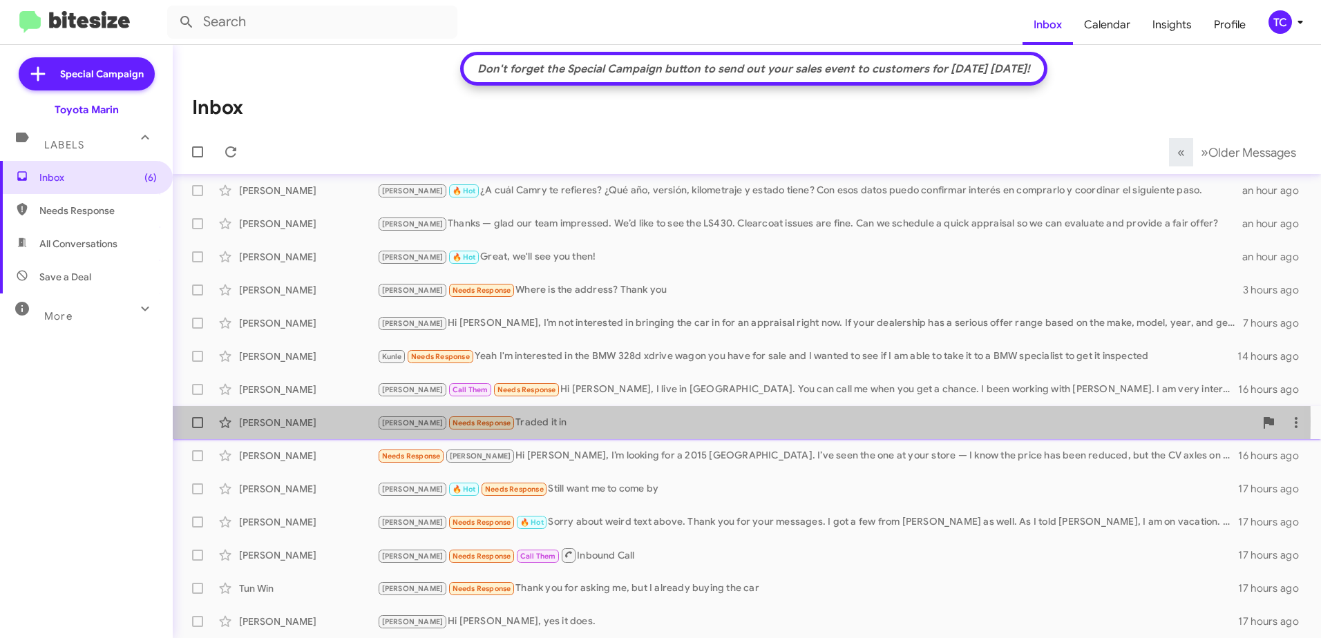
click at [517, 421] on div "[PERSON_NAME] Needs Response Traded it in" at bounding box center [815, 423] width 877 height 16
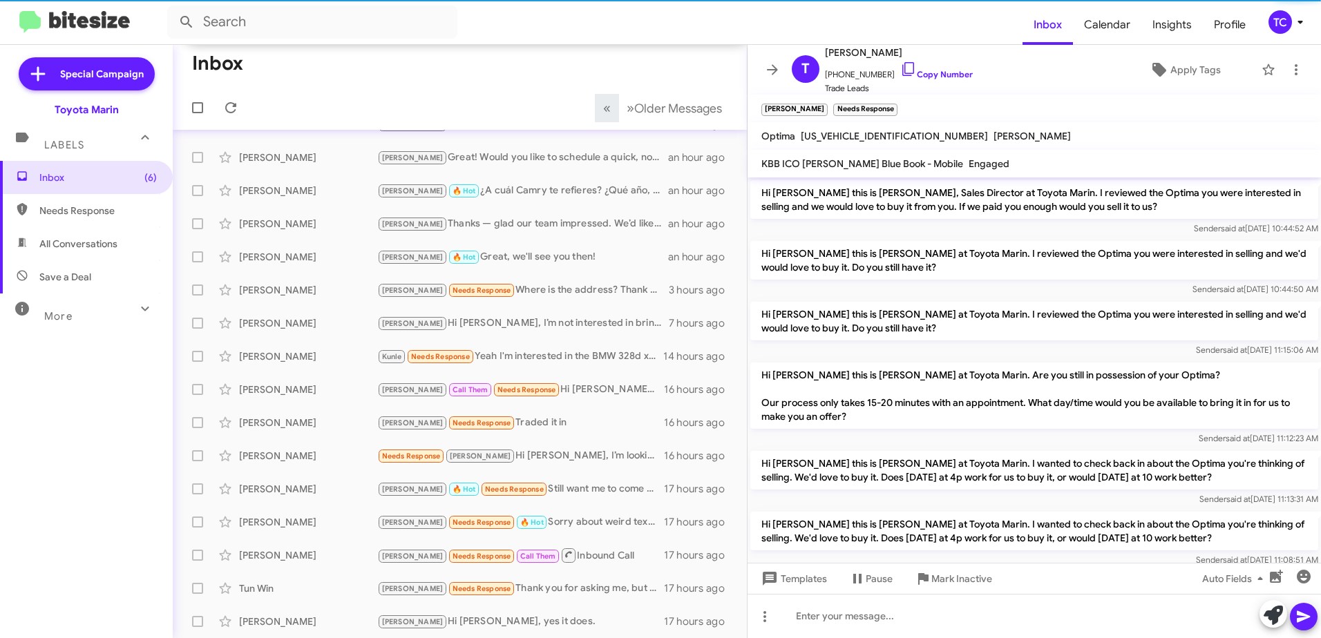
scroll to position [79, 0]
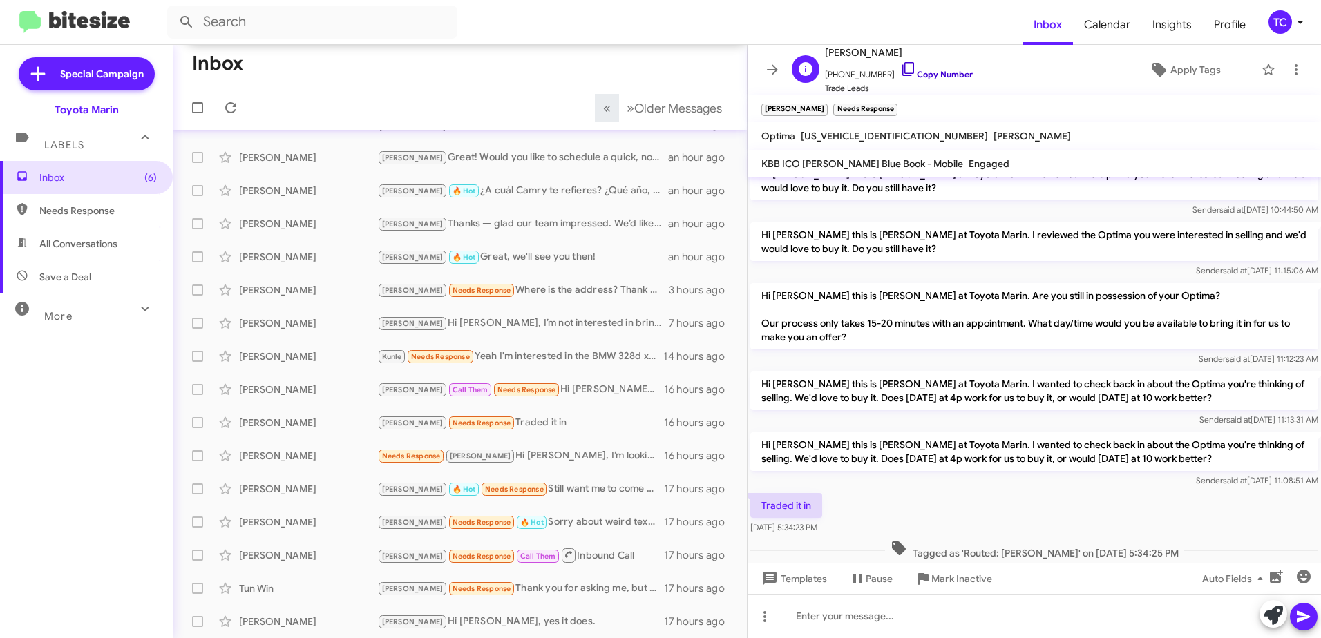
click at [900, 63] on icon at bounding box center [908, 69] width 17 height 17
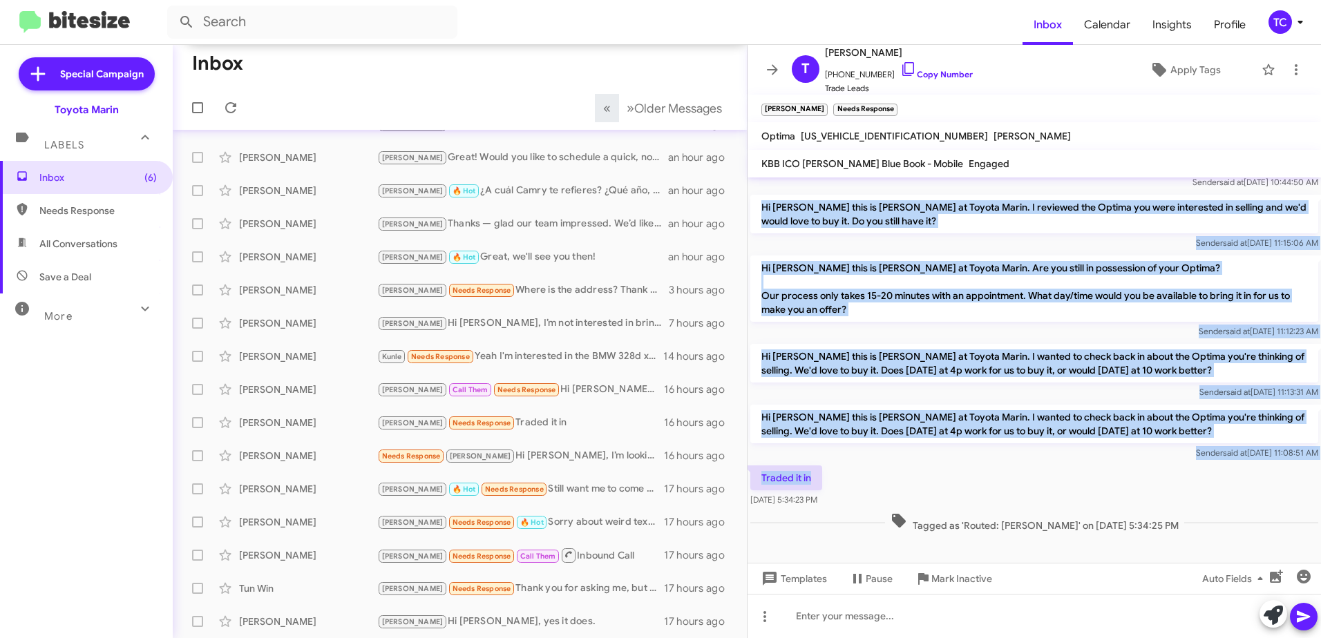
drag, startPoint x: 817, startPoint y: 481, endPoint x: 756, endPoint y: 198, distance: 290.5
click at [756, 198] on div "Hi [PERSON_NAME] this is [PERSON_NAME], Sales Director at Toyota Marin. I revie…" at bounding box center [1033, 302] width 573 height 465
copy div "Hi [PERSON_NAME] this is [PERSON_NAME] at Toyota Marin. I reviewed the Optima y…"
drag, startPoint x: 897, startPoint y: 70, endPoint x: 749, endPoint y: 68, distance: 147.8
click at [902, 70] on icon at bounding box center [908, 69] width 12 height 14
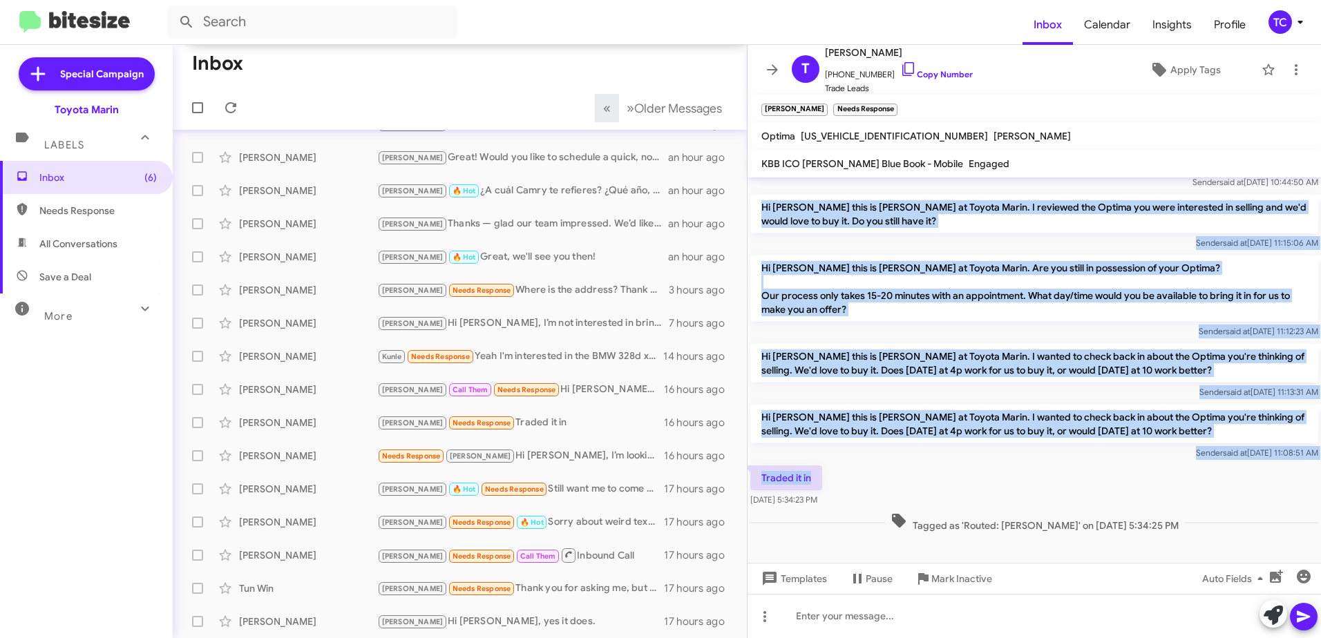
copy div "Hi [PERSON_NAME] this is [PERSON_NAME] at Toyota Marin. I reviewed the Optima y…"
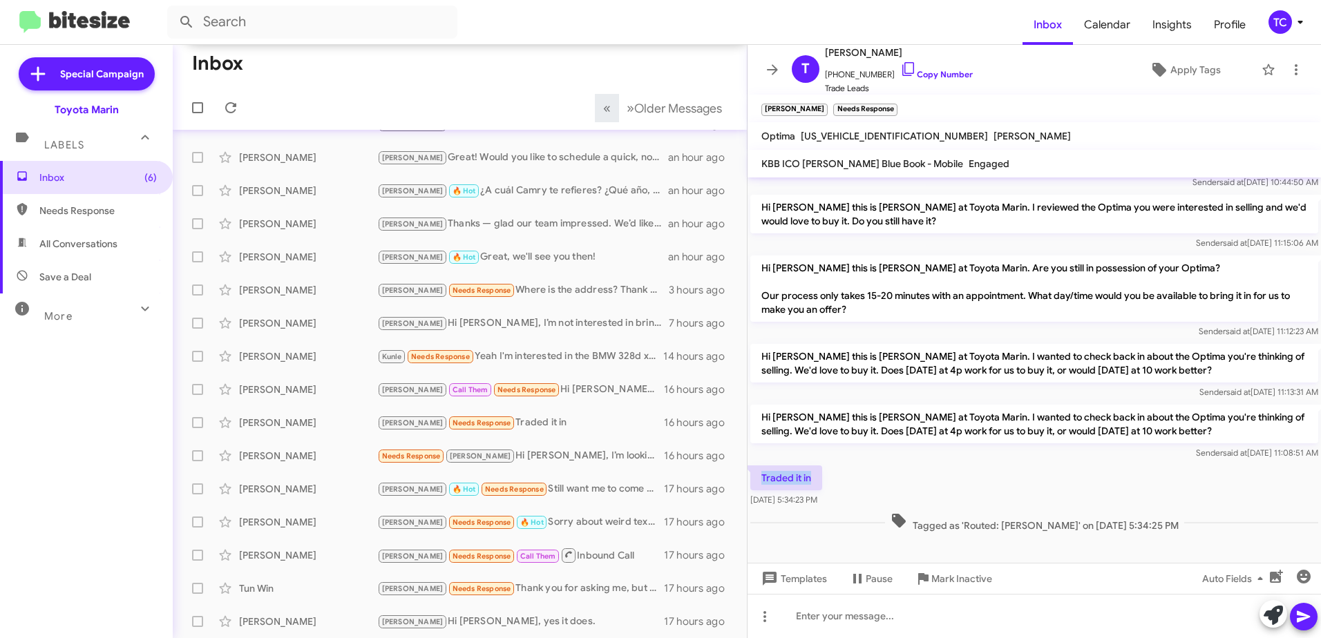
drag, startPoint x: 827, startPoint y: 479, endPoint x: 758, endPoint y: 478, distance: 69.1
click at [758, 478] on p "Traded it in" at bounding box center [786, 478] width 72 height 25
copy p "Traded it in"
drag, startPoint x: 1268, startPoint y: 620, endPoint x: 1148, endPoint y: 563, distance: 132.9
click at [1268, 620] on icon at bounding box center [1272, 615] width 19 height 19
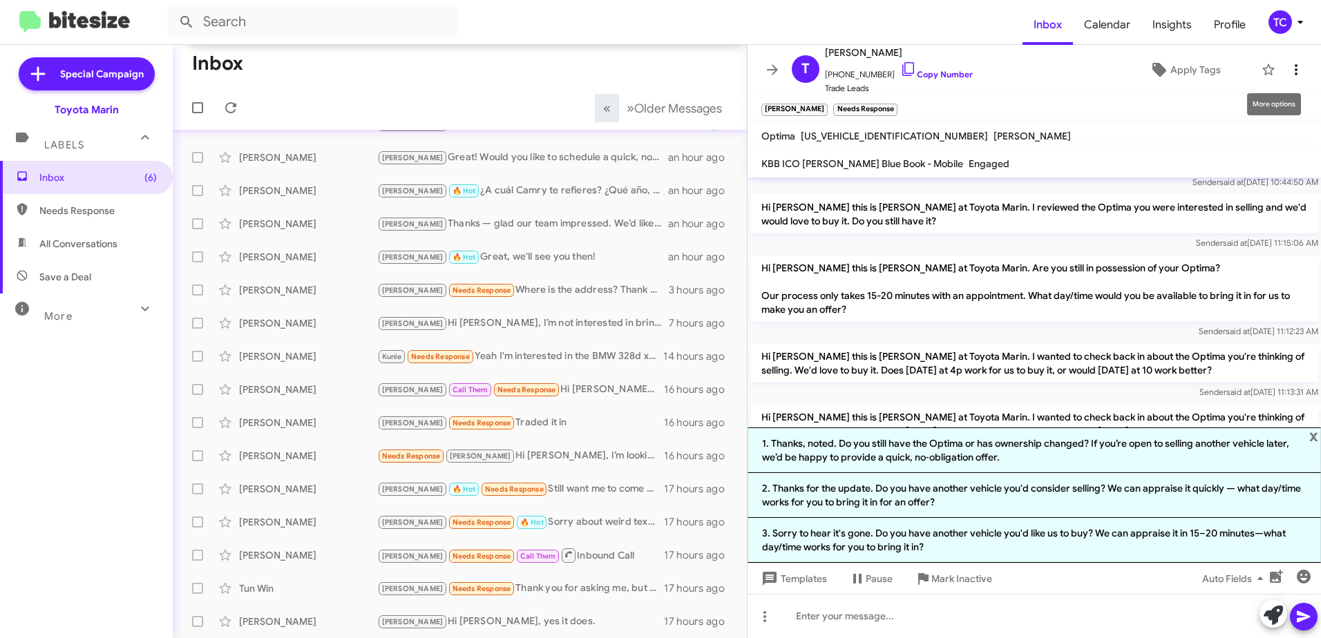
click at [1287, 61] on icon at bounding box center [1295, 69] width 17 height 17
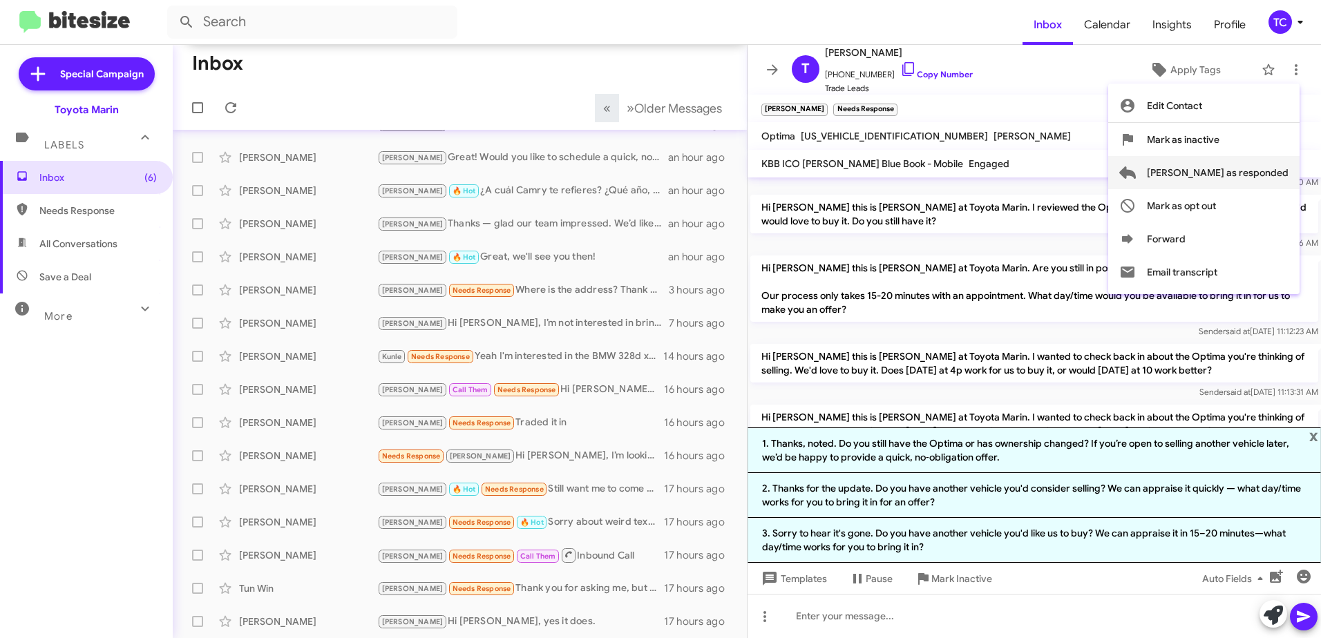
click at [1224, 173] on span "[PERSON_NAME] as responded" at bounding box center [1218, 172] width 142 height 33
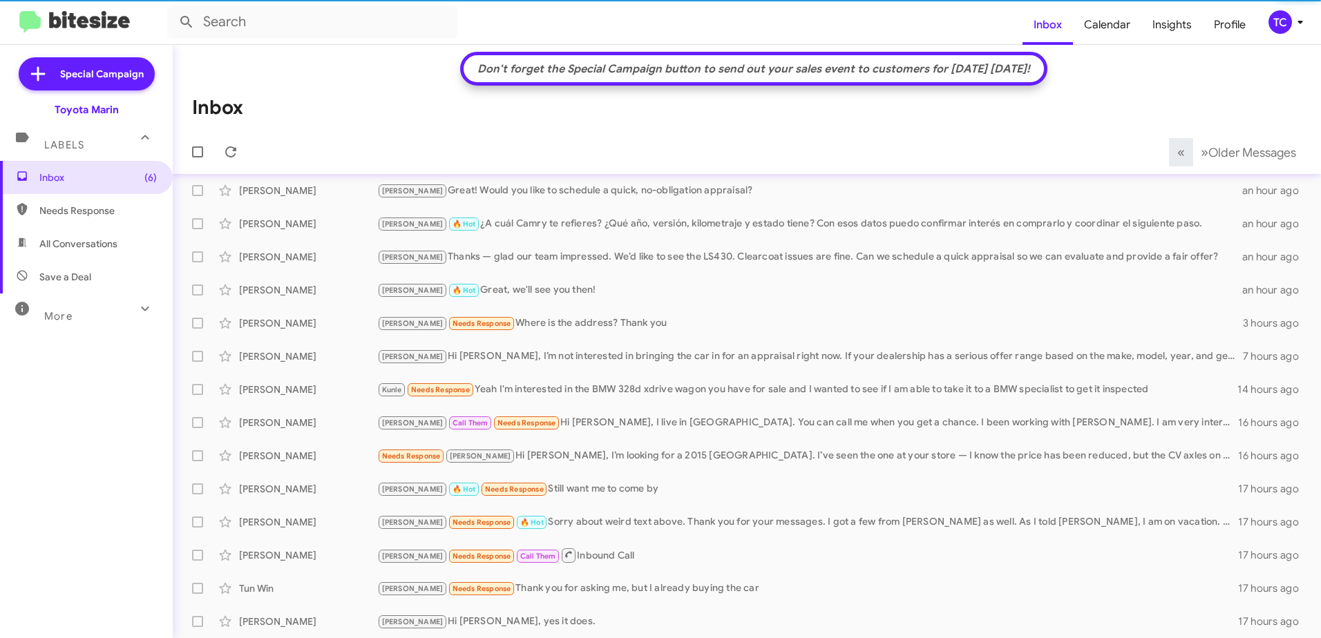
scroll to position [171, 0]
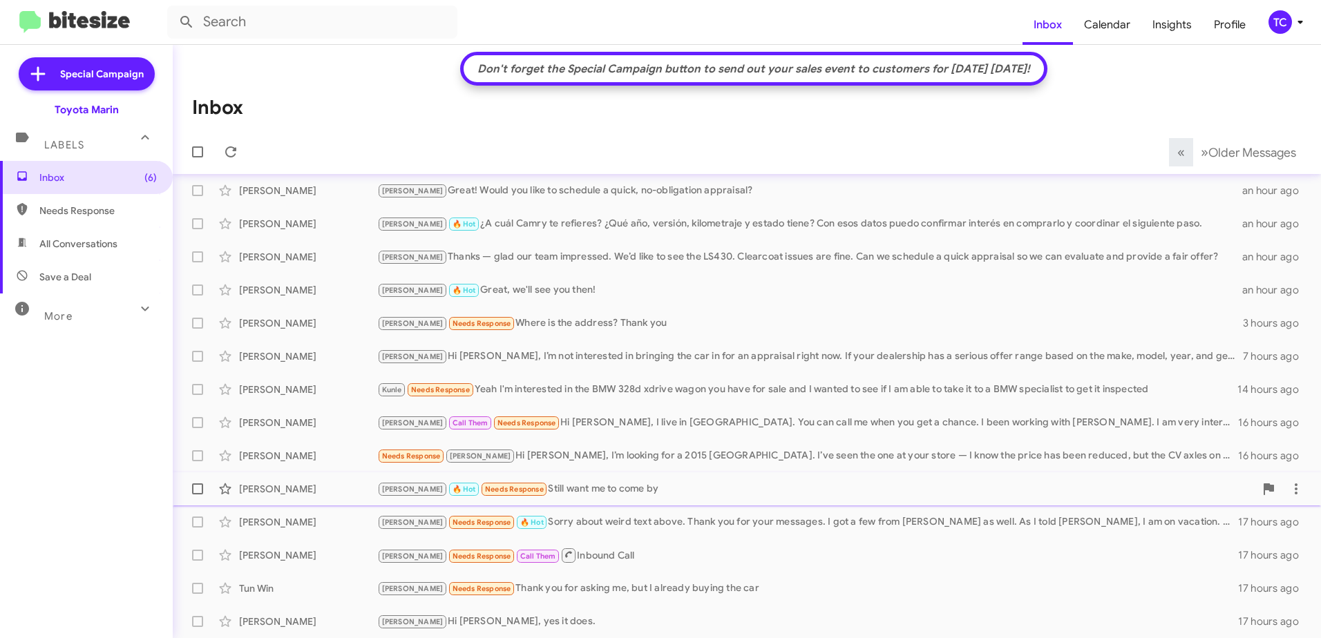
click at [569, 489] on div "[PERSON_NAME] 🔥 Hot Needs Response Still want me to come by" at bounding box center [815, 489] width 877 height 16
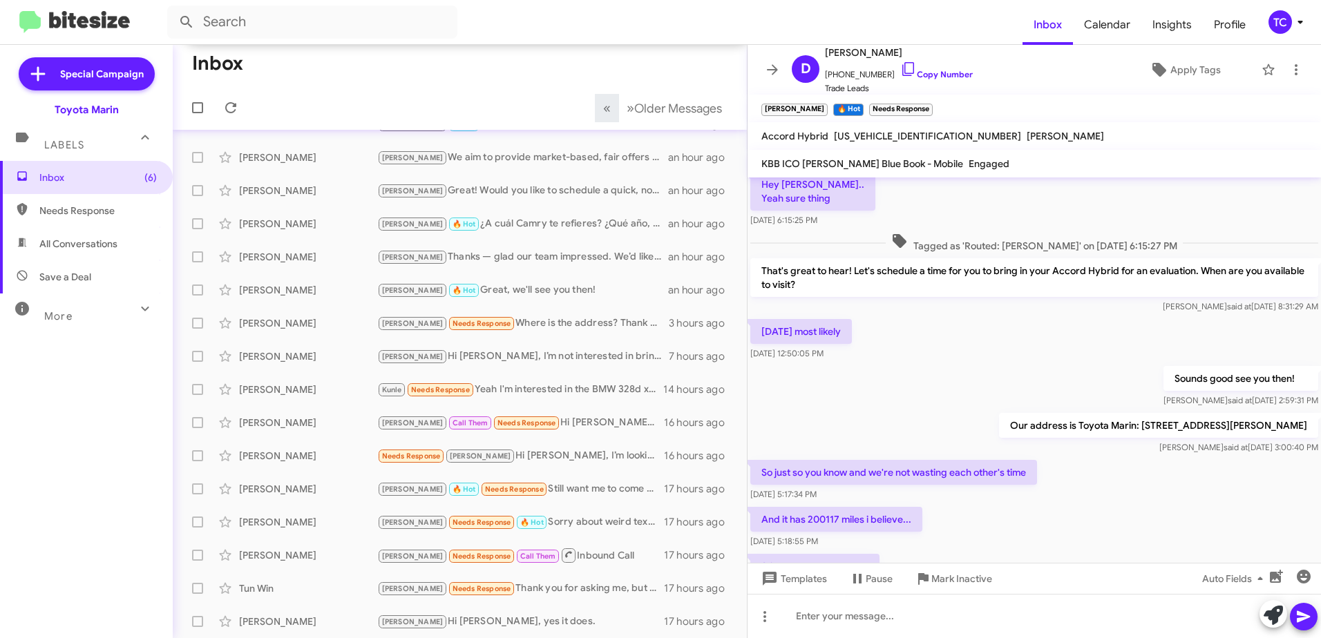
scroll to position [139, 0]
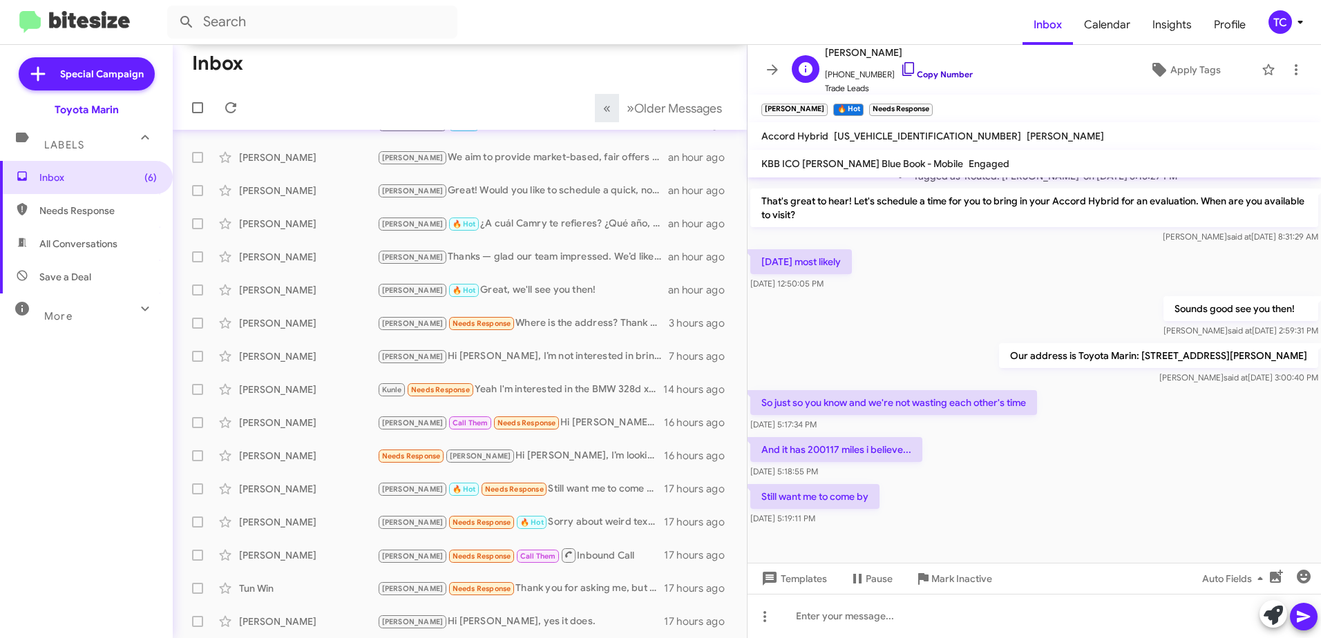
click at [902, 68] on icon at bounding box center [908, 69] width 12 height 14
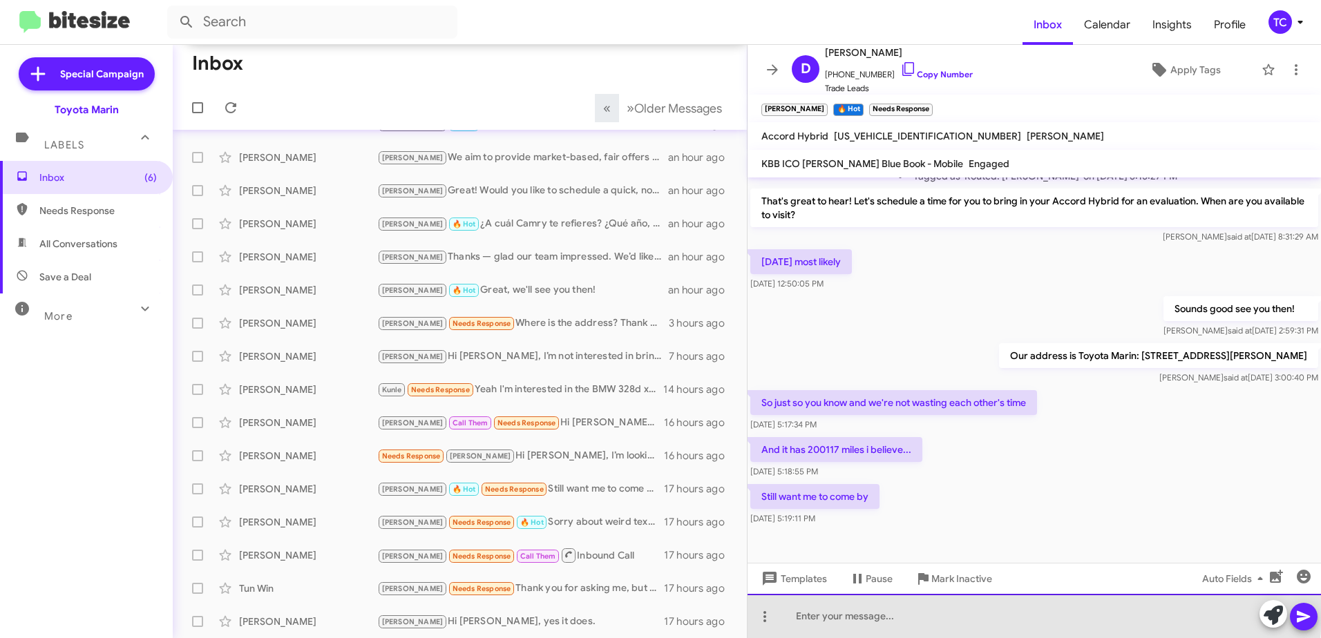
click at [852, 607] on div at bounding box center [1033, 616] width 573 height 44
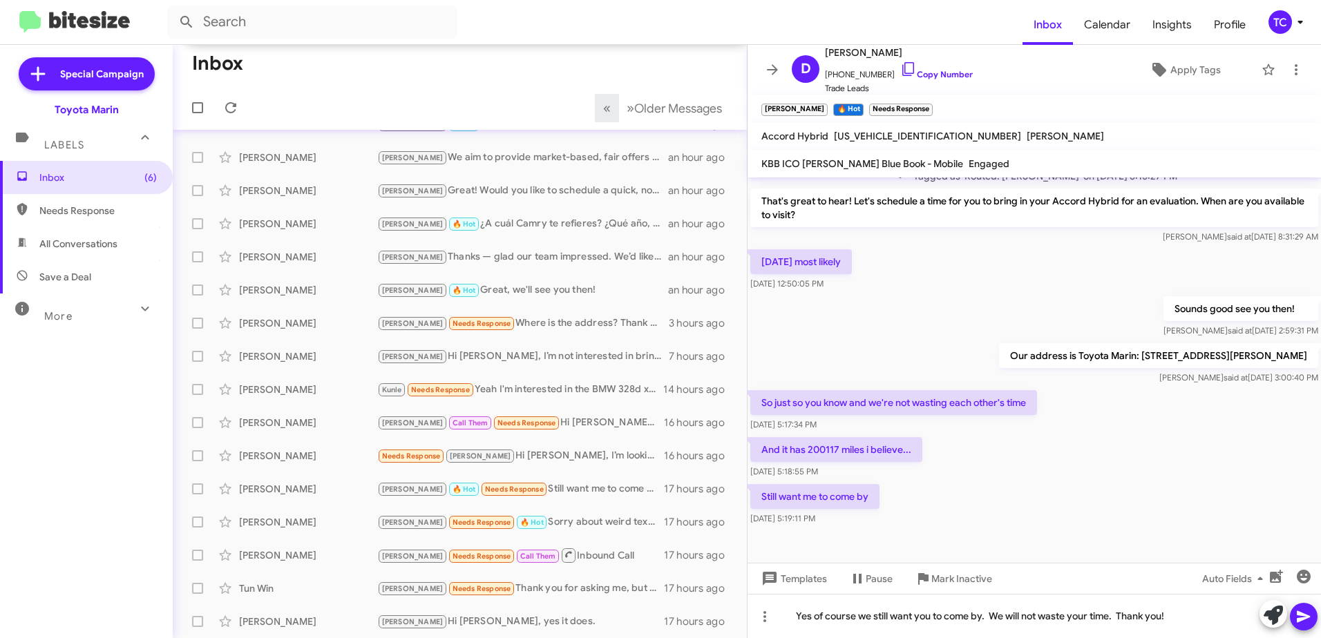
click at [1303, 619] on icon at bounding box center [1302, 617] width 13 height 12
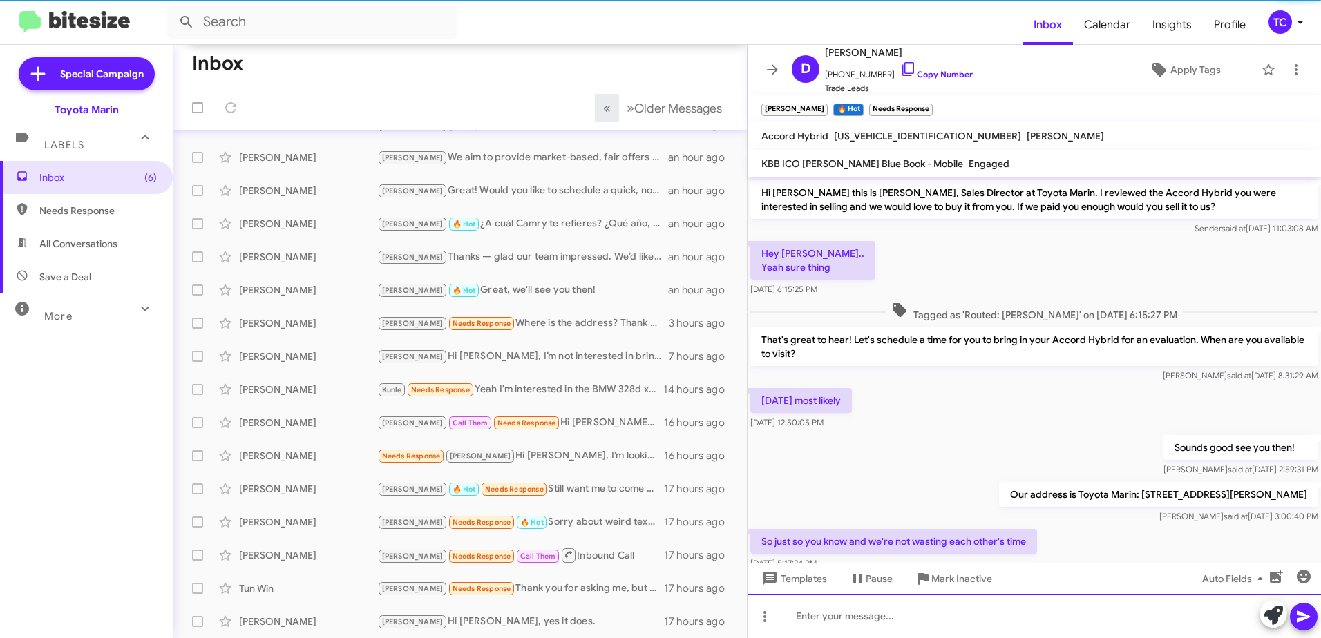
scroll to position [229, 0]
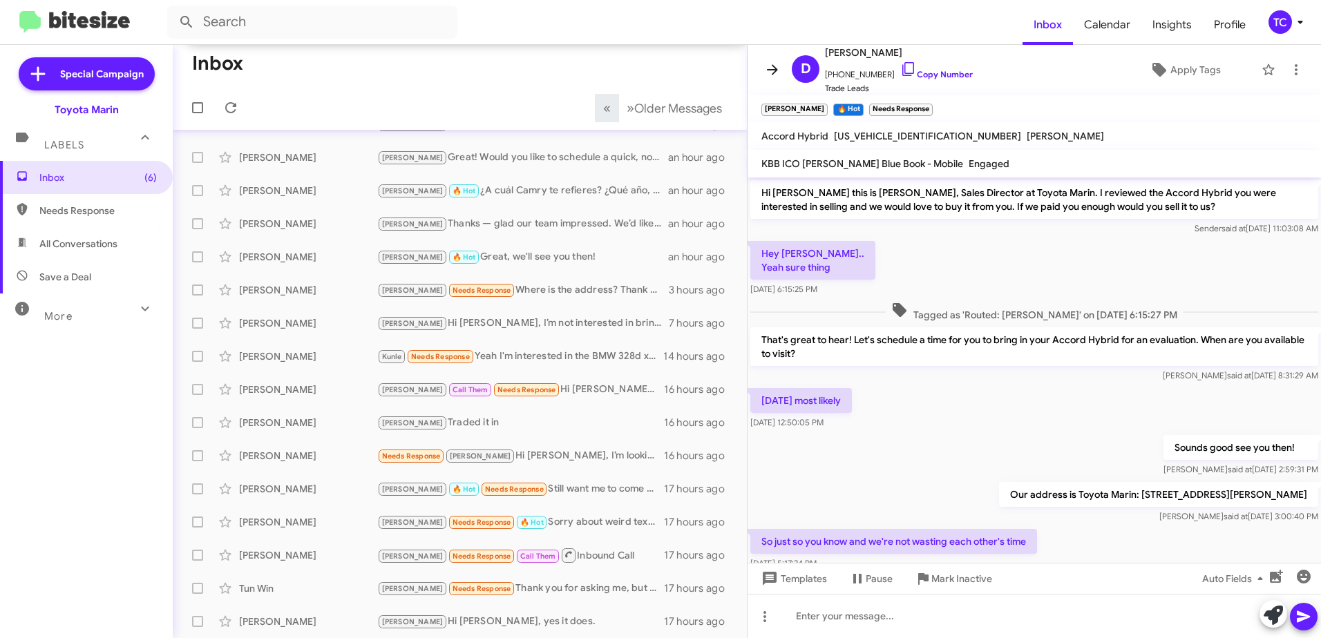
click at [771, 66] on icon at bounding box center [772, 69] width 17 height 17
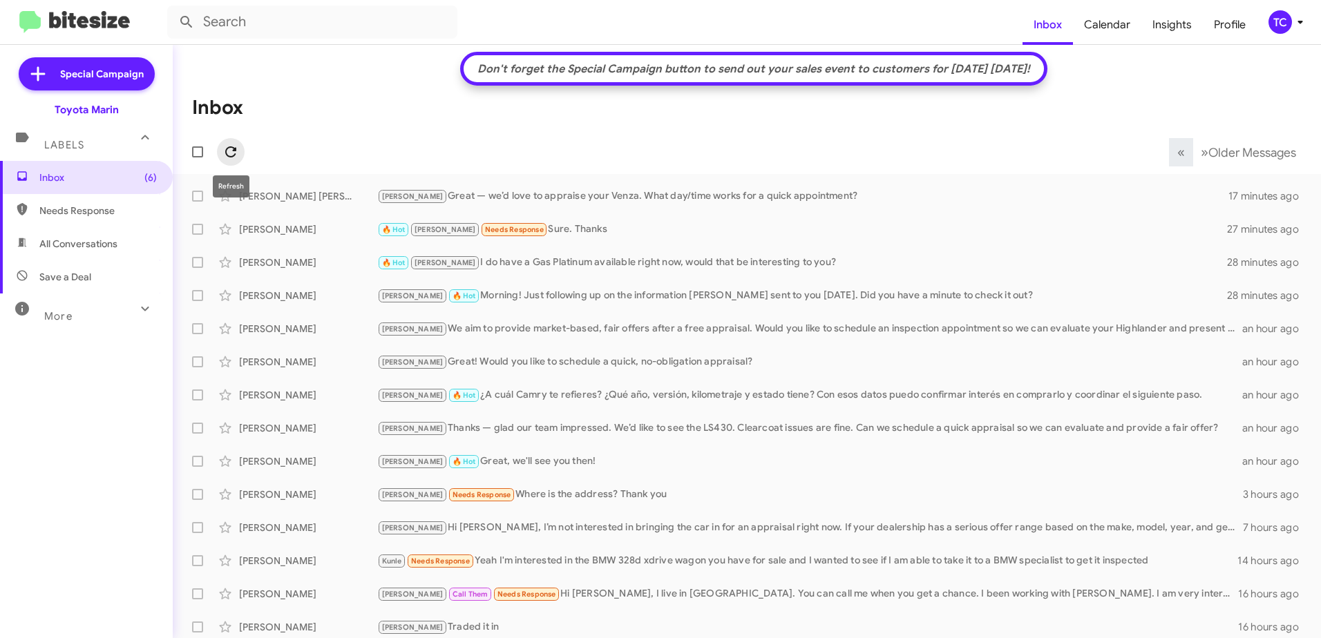
click at [234, 147] on icon at bounding box center [230, 152] width 17 height 17
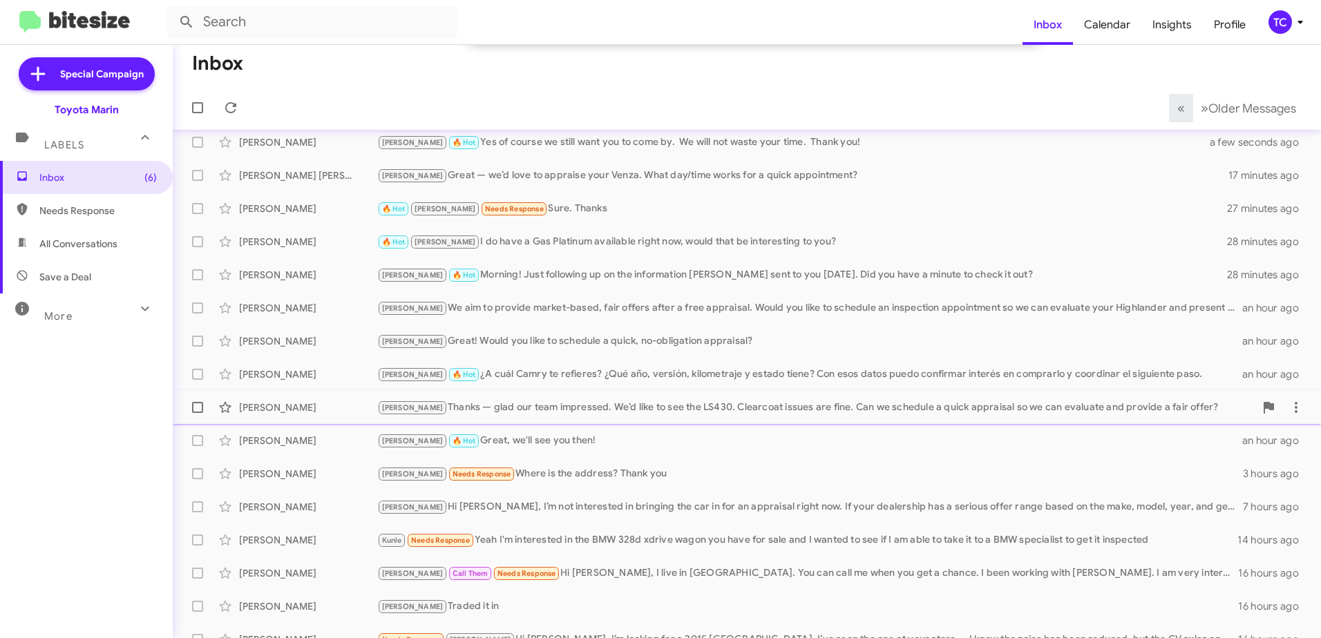
scroll to position [204, 0]
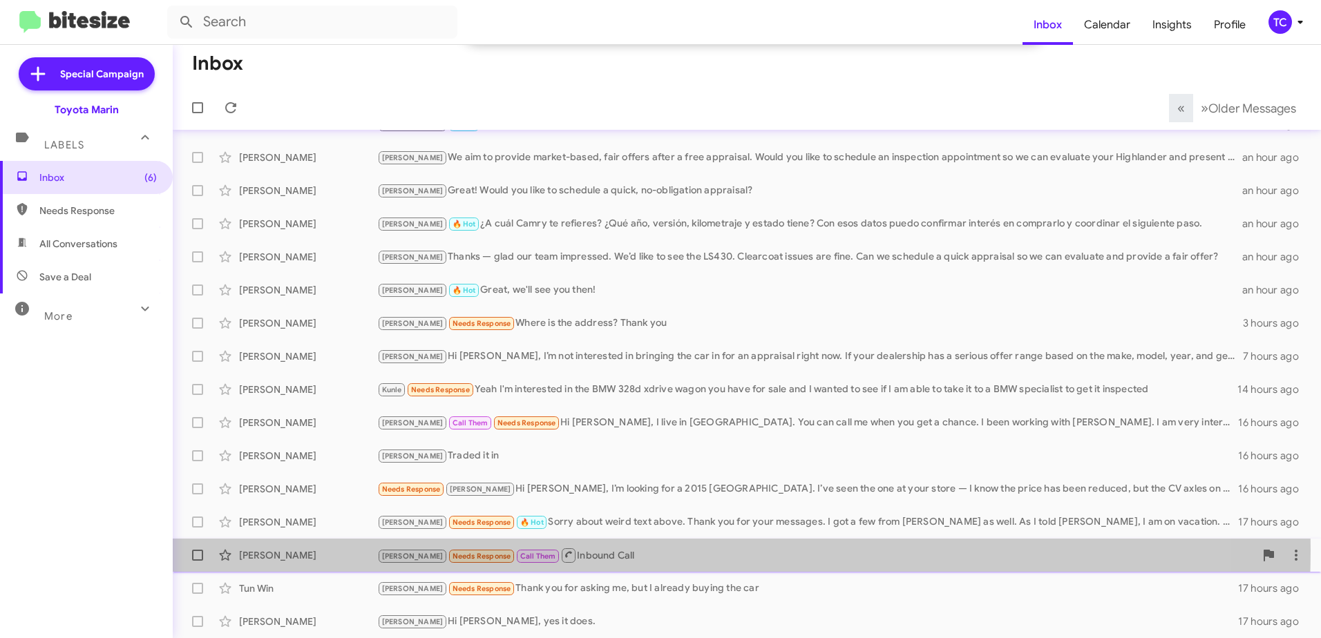
click at [568, 550] on div "[PERSON_NAME] Needs Response Call Them Inbound Call" at bounding box center [815, 555] width 877 height 17
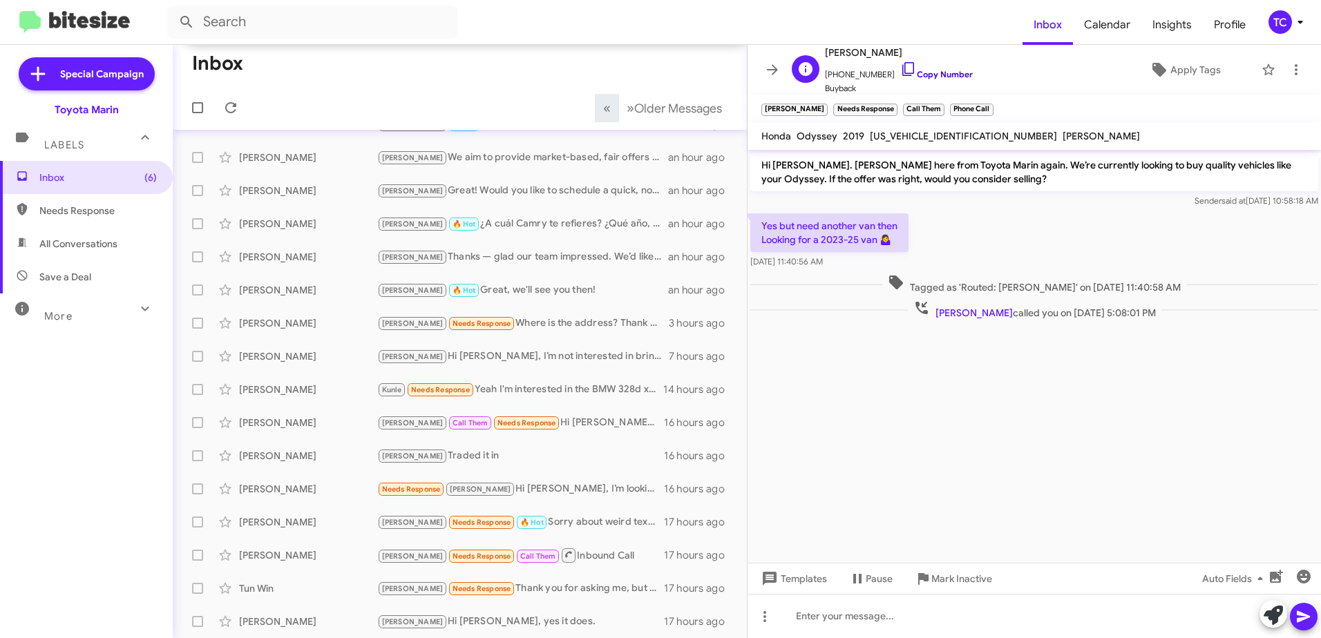
click at [901, 65] on icon at bounding box center [908, 69] width 17 height 17
click at [1287, 73] on icon at bounding box center [1295, 69] width 17 height 17
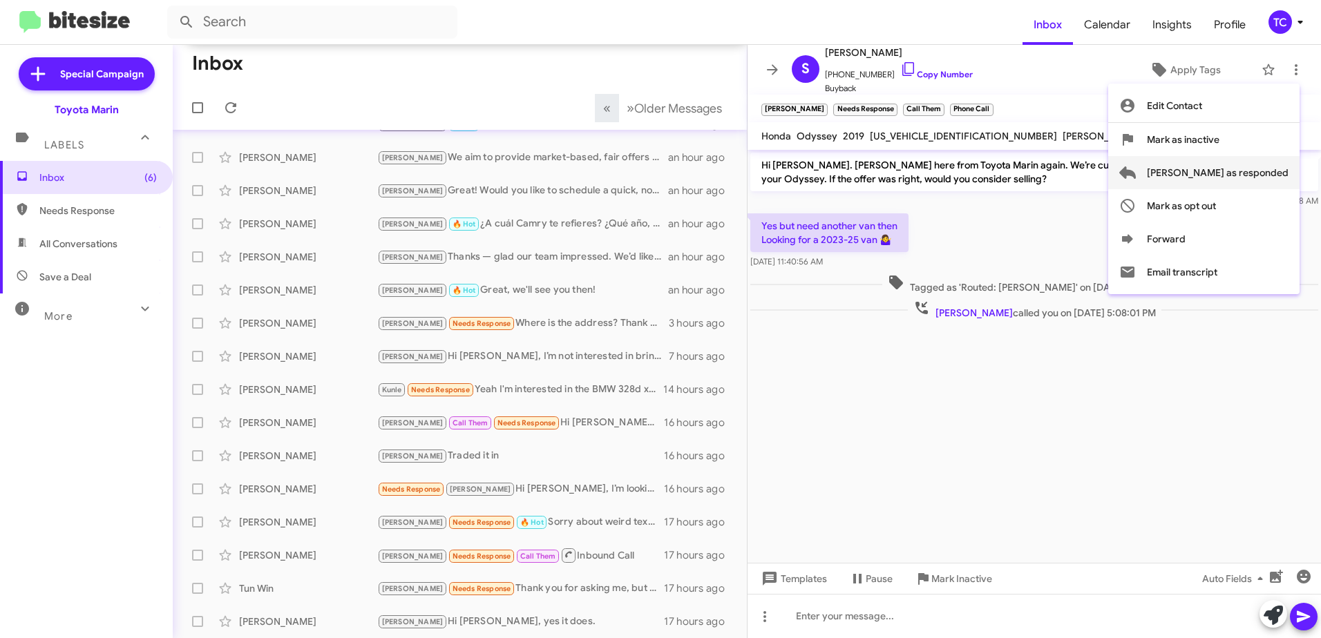
click at [1227, 173] on span "[PERSON_NAME] as responded" at bounding box center [1218, 172] width 142 height 33
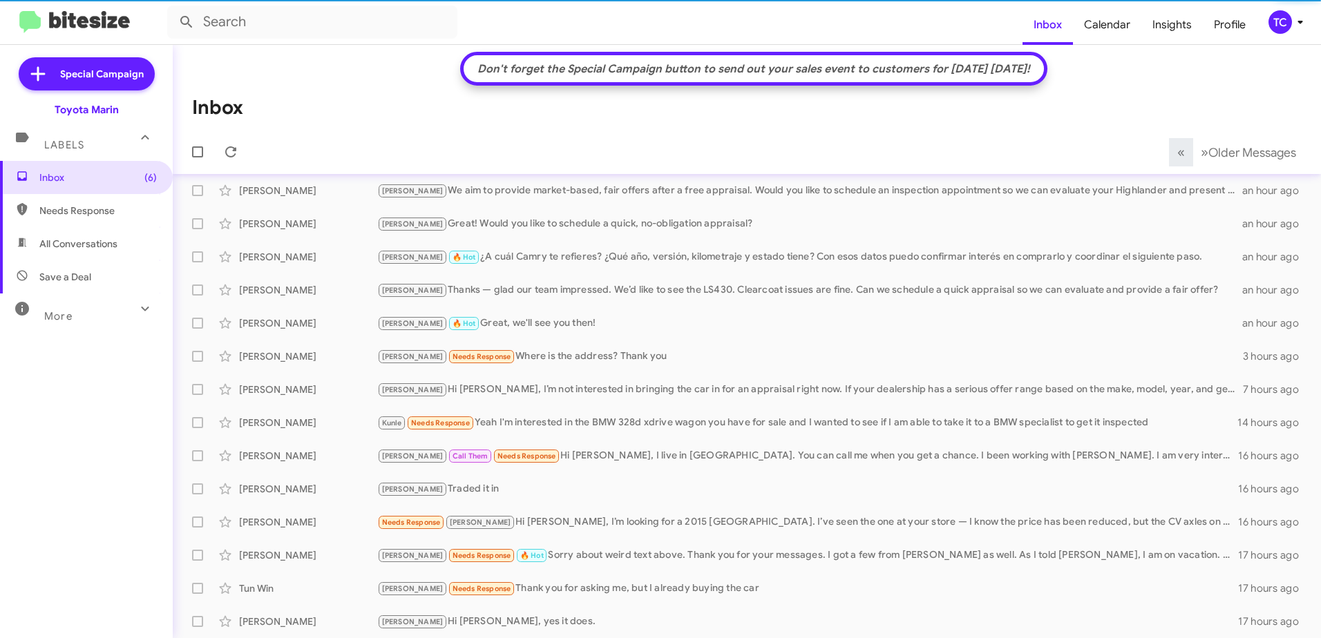
scroll to position [171, 0]
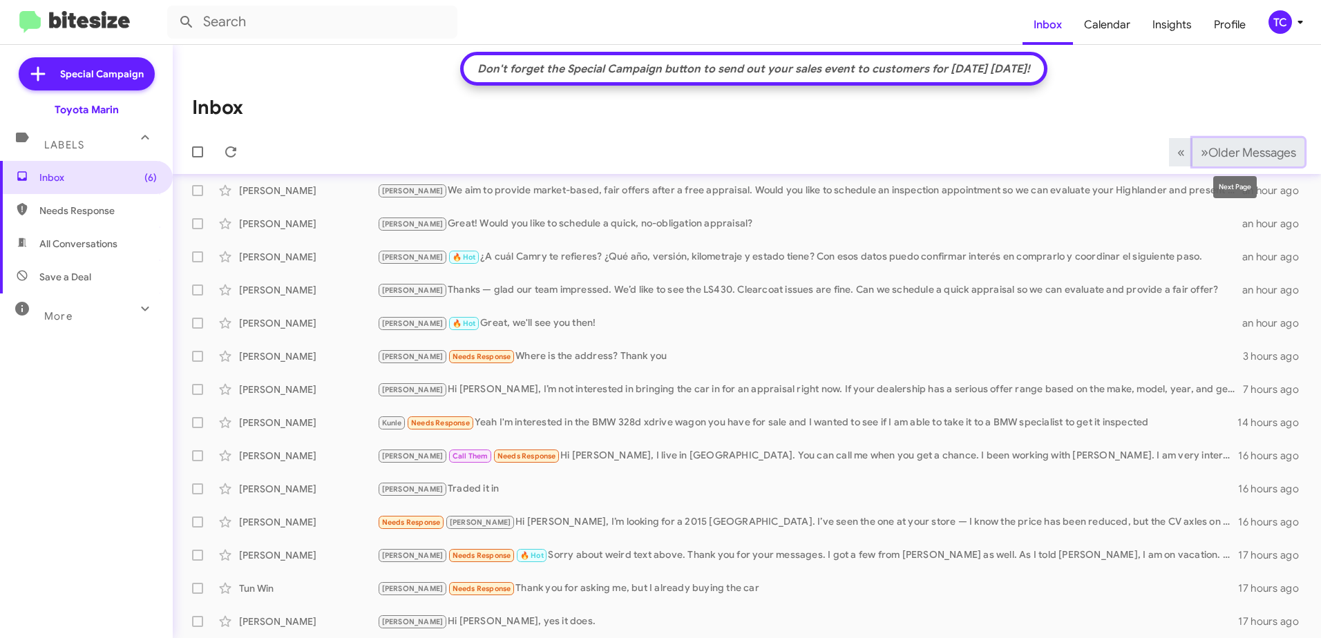
click at [1229, 157] on span "Older Messages" at bounding box center [1252, 152] width 88 height 15
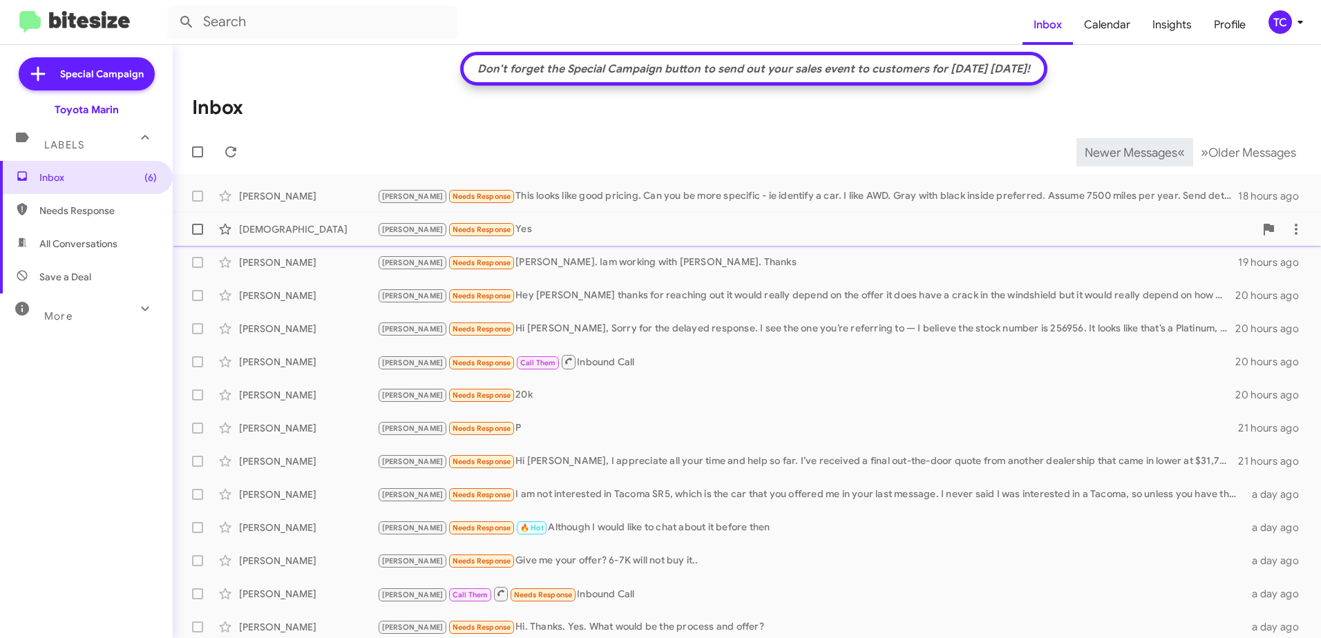
click at [477, 233] on div "[PERSON_NAME] Needs Response Yes" at bounding box center [815, 230] width 877 height 16
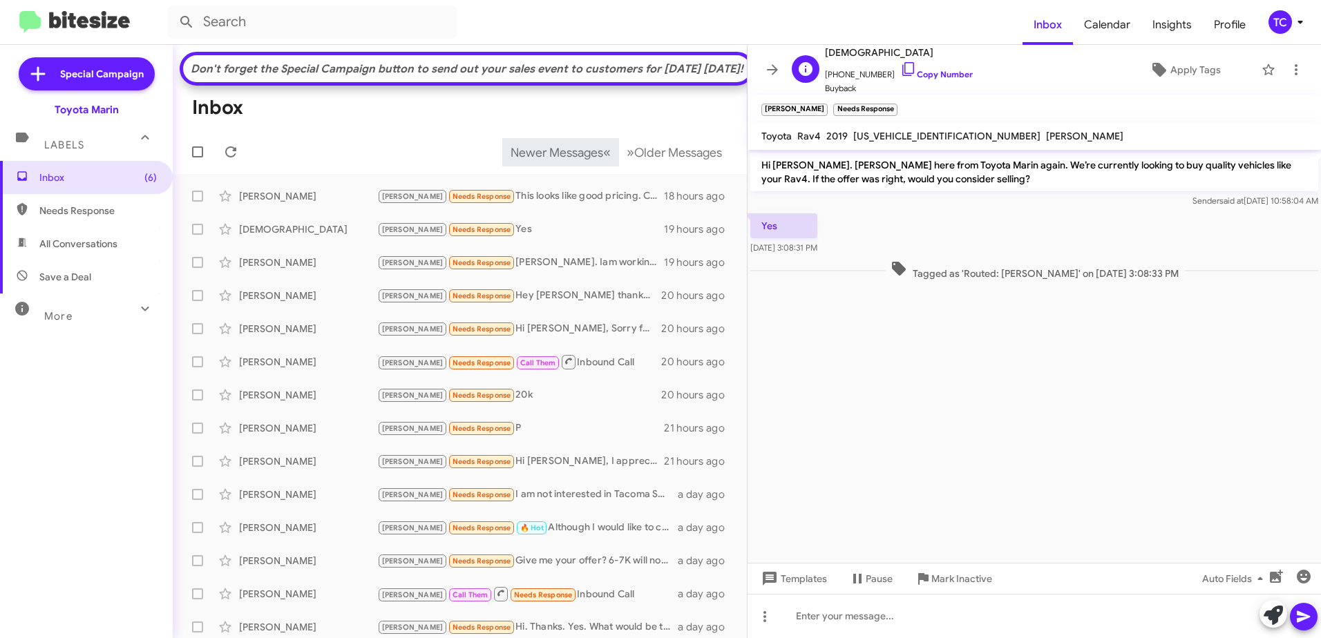
click at [903, 68] on span "[PHONE_NUMBER] Copy Number" at bounding box center [899, 71] width 148 height 21
